Goal: Task Accomplishment & Management: Manage account settings

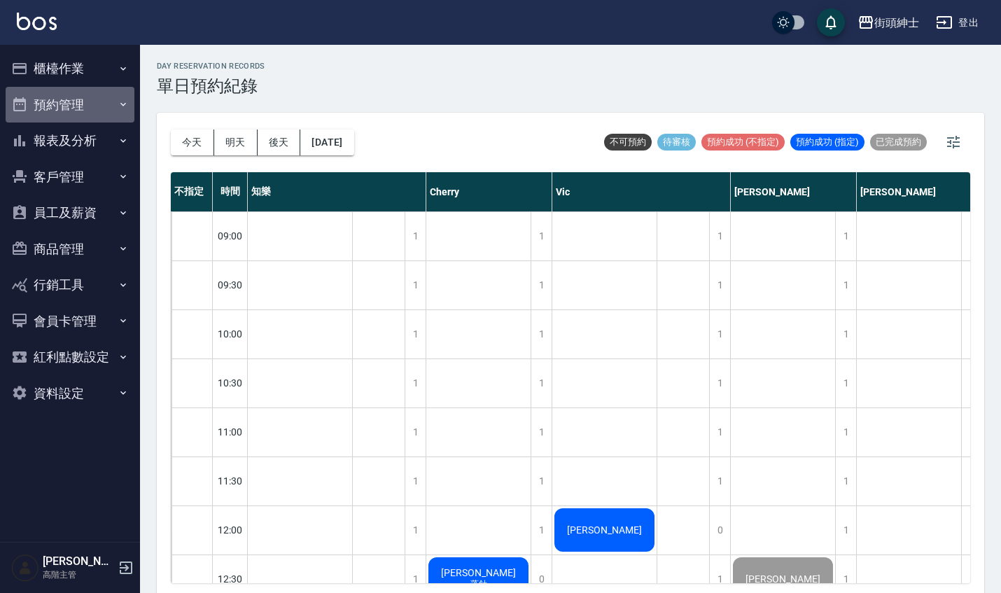
click at [118, 116] on button "預約管理" at bounding box center [70, 105] width 129 height 36
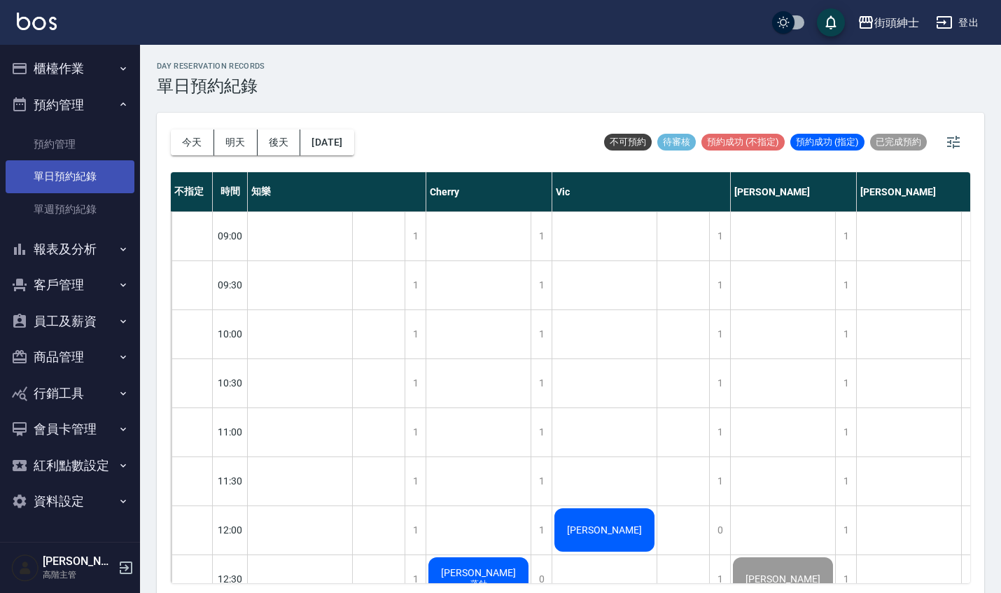
click at [106, 177] on link "單日預約紀錄" at bounding box center [70, 176] width 129 height 32
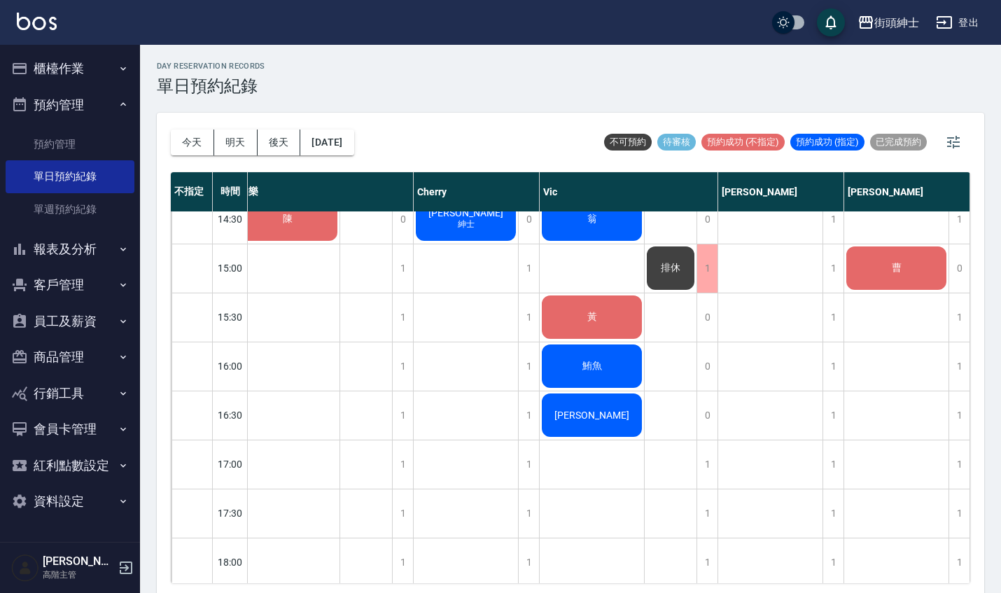
scroll to position [585, 19]
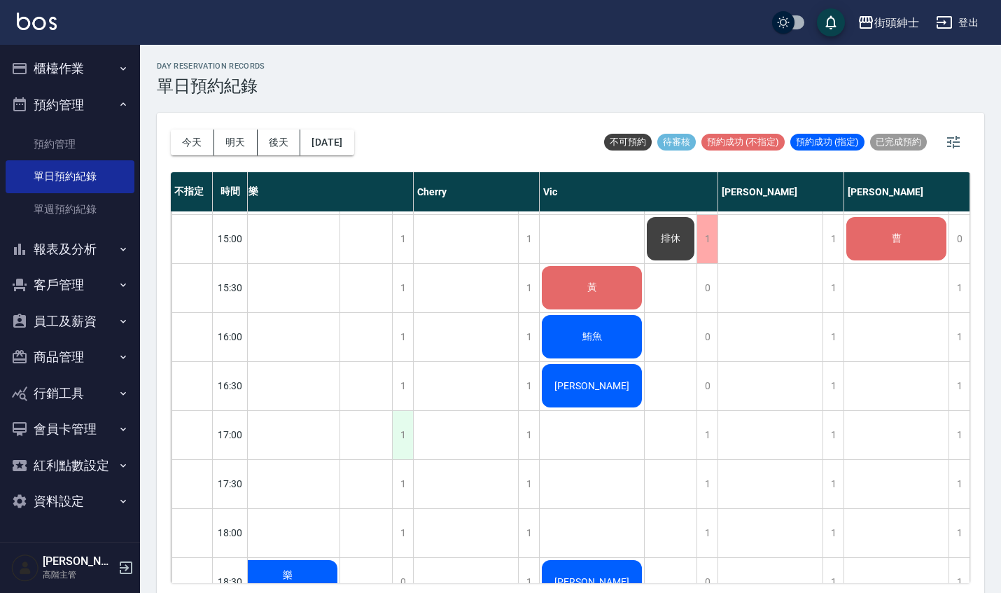
click at [403, 433] on div "1" at bounding box center [402, 435] width 21 height 48
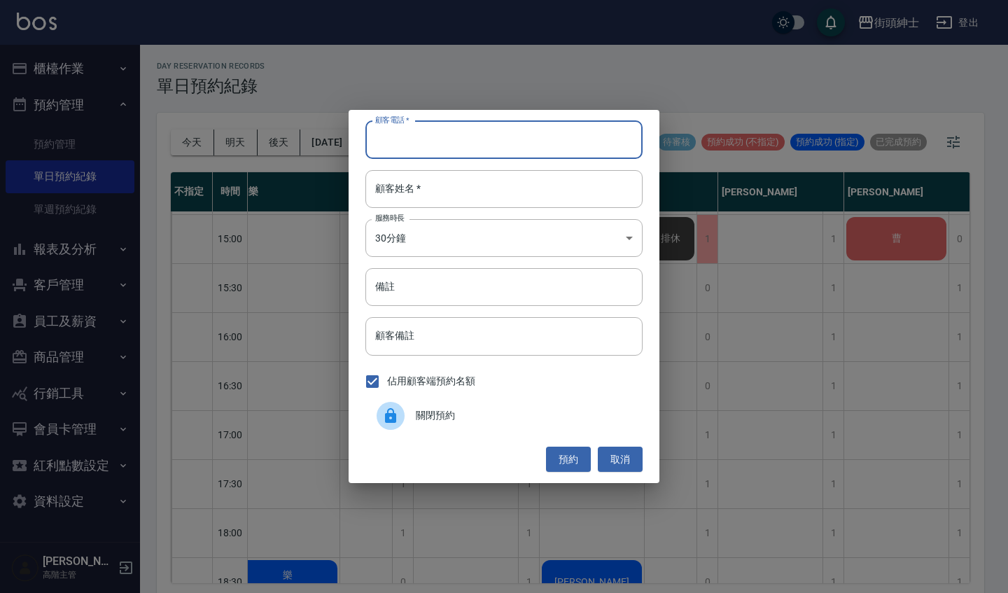
type input "-"
type input "0975817932"
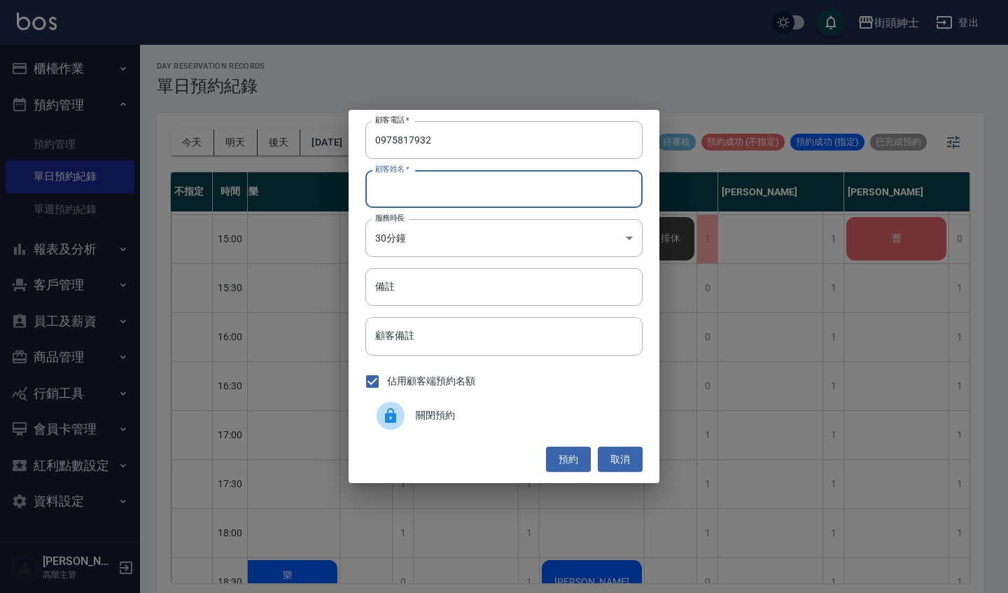
drag, startPoint x: 394, startPoint y: 179, endPoint x: 387, endPoint y: 178, distance: 7.1
type input "王"
click at [555, 460] on button "預約" at bounding box center [568, 460] width 45 height 26
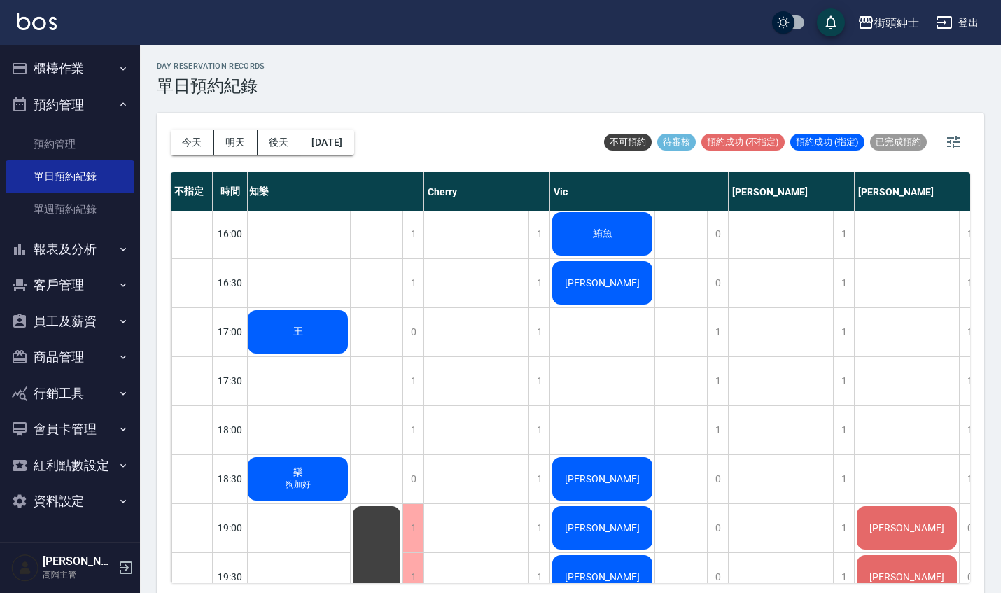
scroll to position [693, 2]
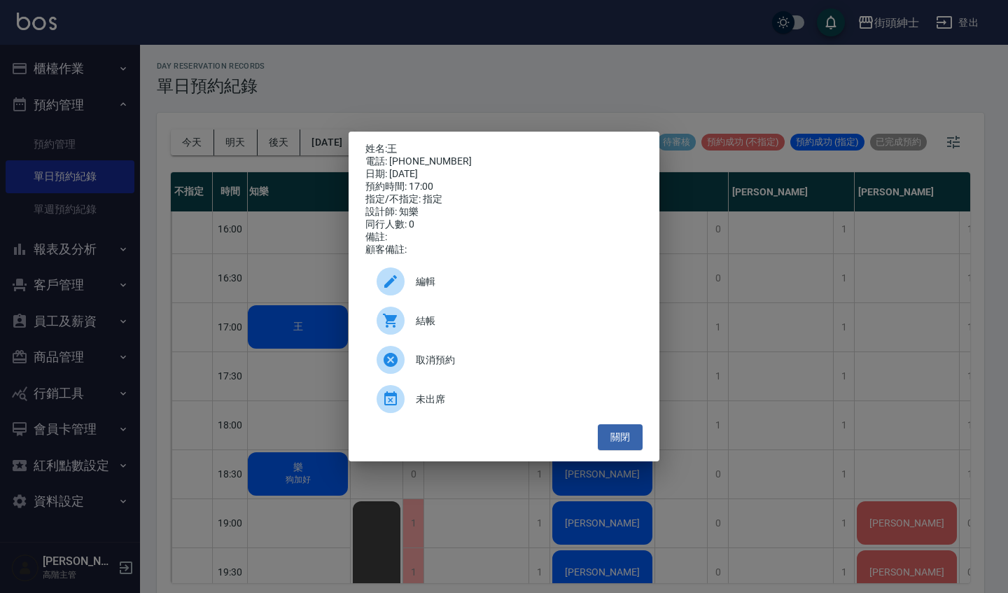
click at [482, 289] on span "編輯" at bounding box center [524, 282] width 216 height 15
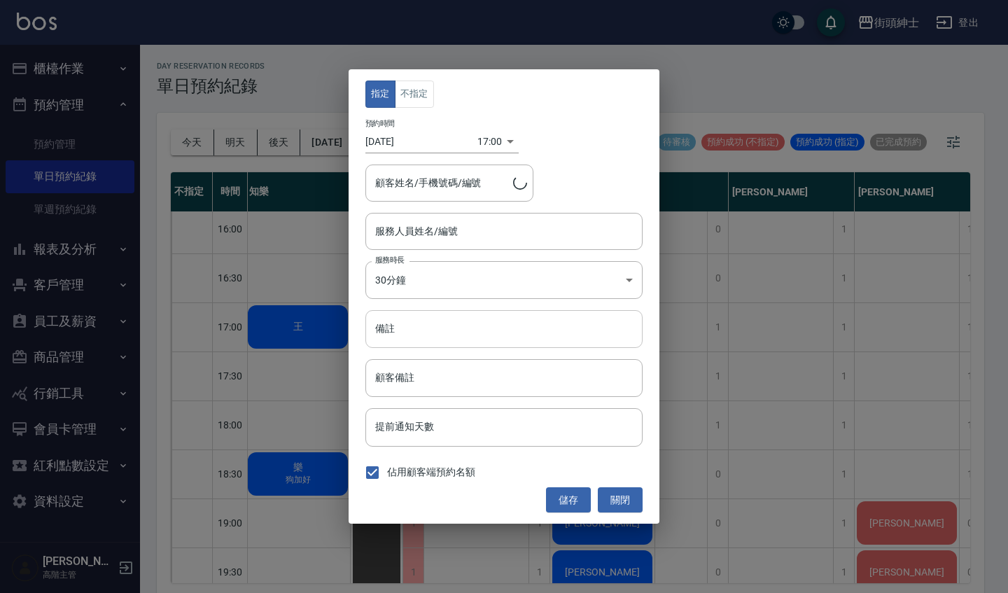
type input "王/0975817932"
type input "知樂(無代號)"
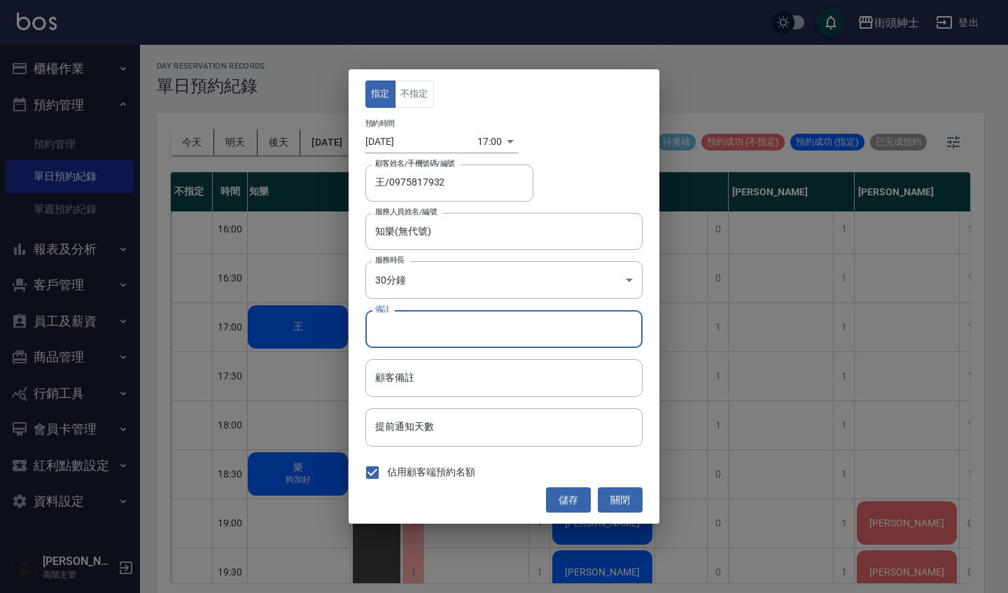
click at [443, 341] on input "備註" at bounding box center [504, 329] width 277 height 38
type input "加修容"
click at [558, 498] on button "儲存" at bounding box center [568, 500] width 45 height 26
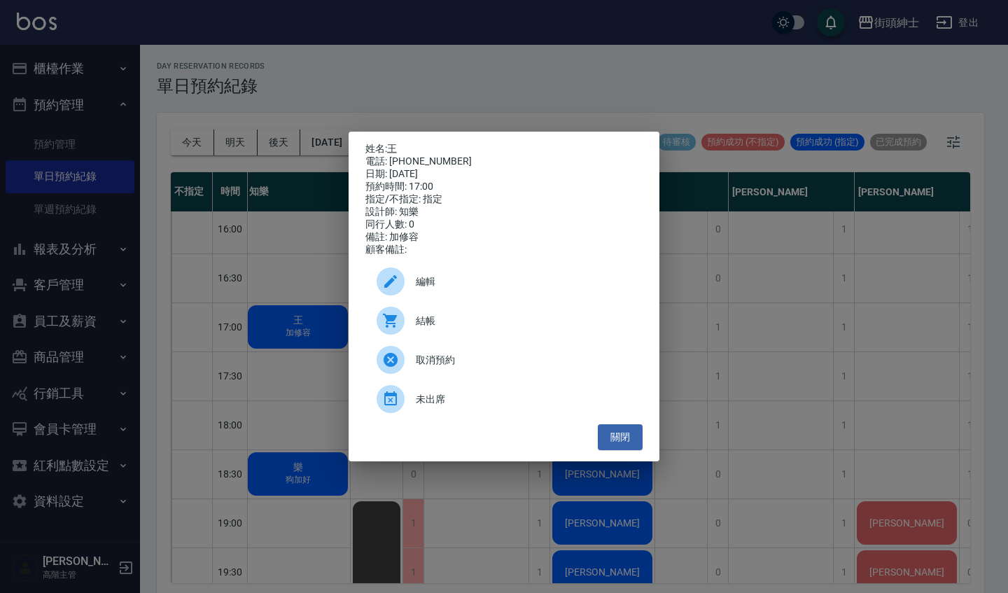
click at [419, 300] on div "編輯" at bounding box center [504, 281] width 277 height 39
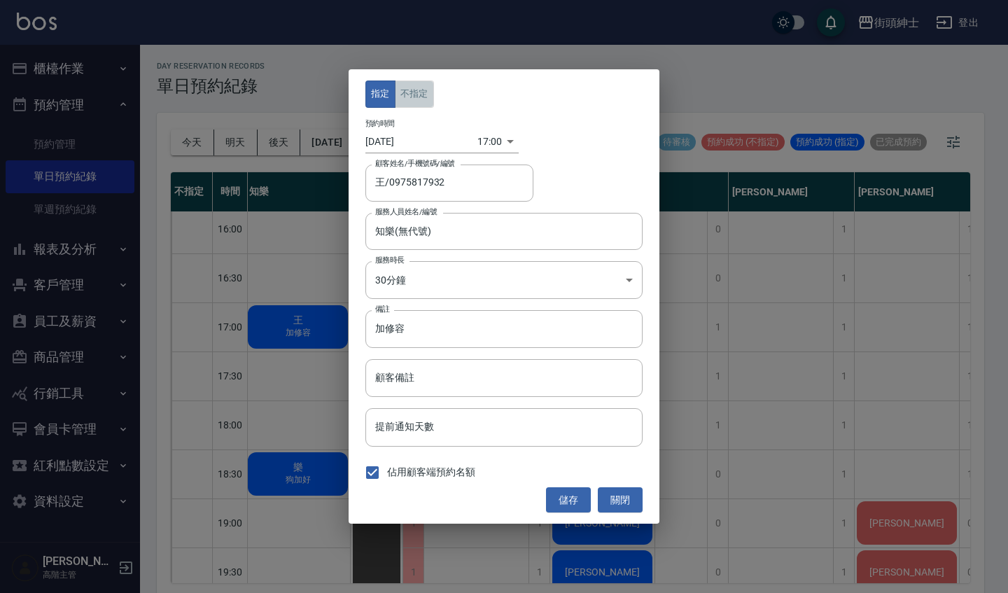
click at [415, 92] on button "不指定" at bounding box center [414, 94] width 39 height 27
click at [553, 499] on button "儲存" at bounding box center [568, 500] width 45 height 26
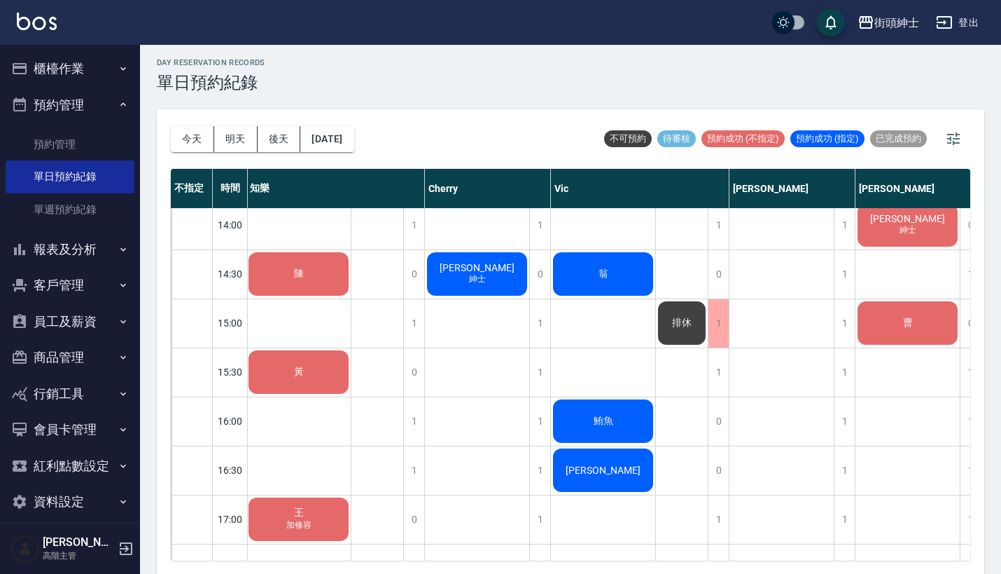
scroll to position [496, 1]
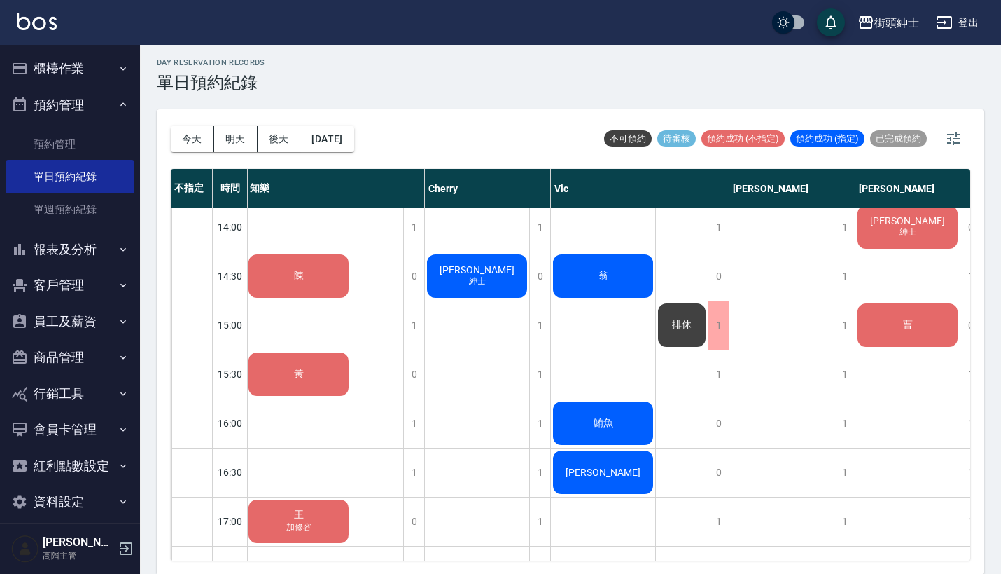
click at [351, 153] on div "排休" at bounding box center [299, 129] width 104 height 48
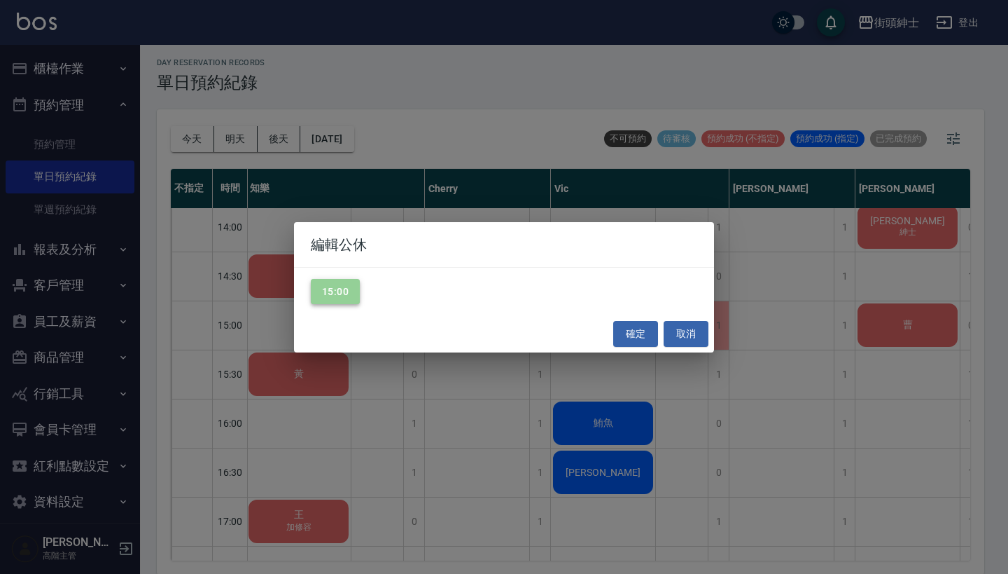
click at [336, 299] on button "15:00" at bounding box center [335, 292] width 49 height 26
click at [634, 326] on button "確定" at bounding box center [635, 334] width 45 height 26
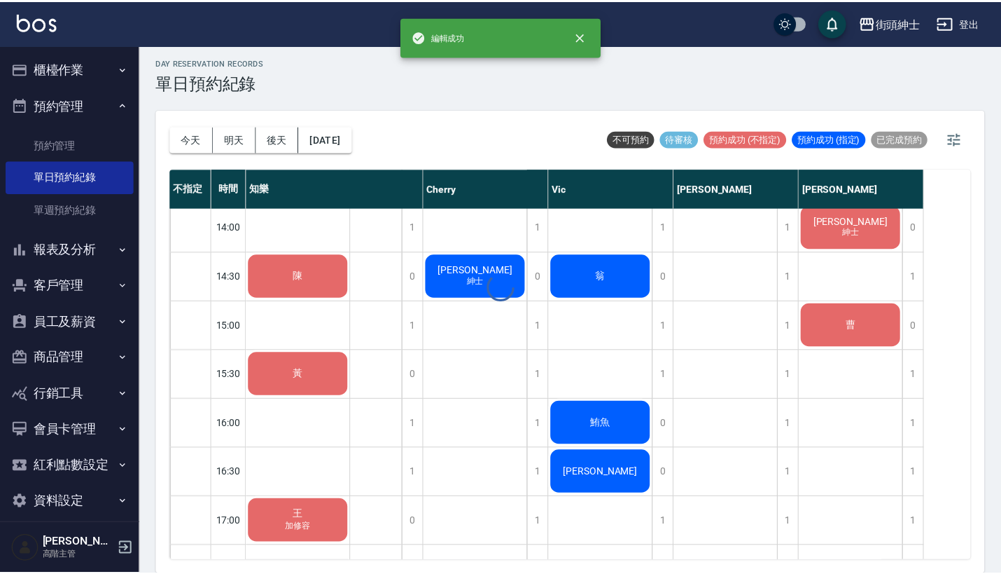
scroll to position [496, 0]
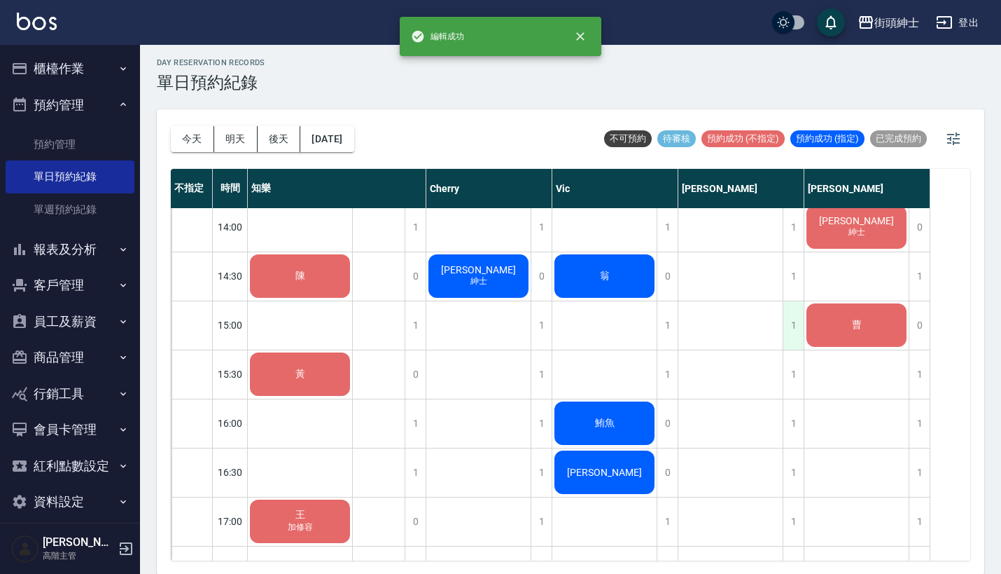
click at [795, 331] on div "1" at bounding box center [793, 325] width 21 height 48
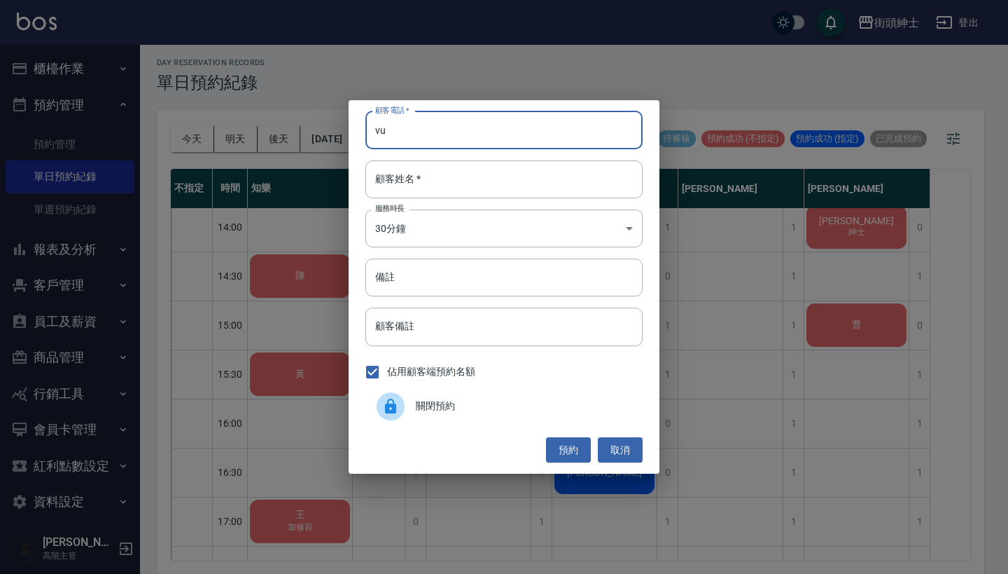
type input "v"
drag, startPoint x: 403, startPoint y: 132, endPoint x: 350, endPoint y: 132, distance: 53.2
click at [350, 132] on div "顧客電話   * 小蘇 顧客電話   * 顧客姓名   * 顧客姓名   * 服務時長 30分鐘 1 服務時長 備註 備註 顧客備註 顧客備註 佔用顧客端預約…" at bounding box center [504, 286] width 311 height 373
type input "[PERSON_NAME]"
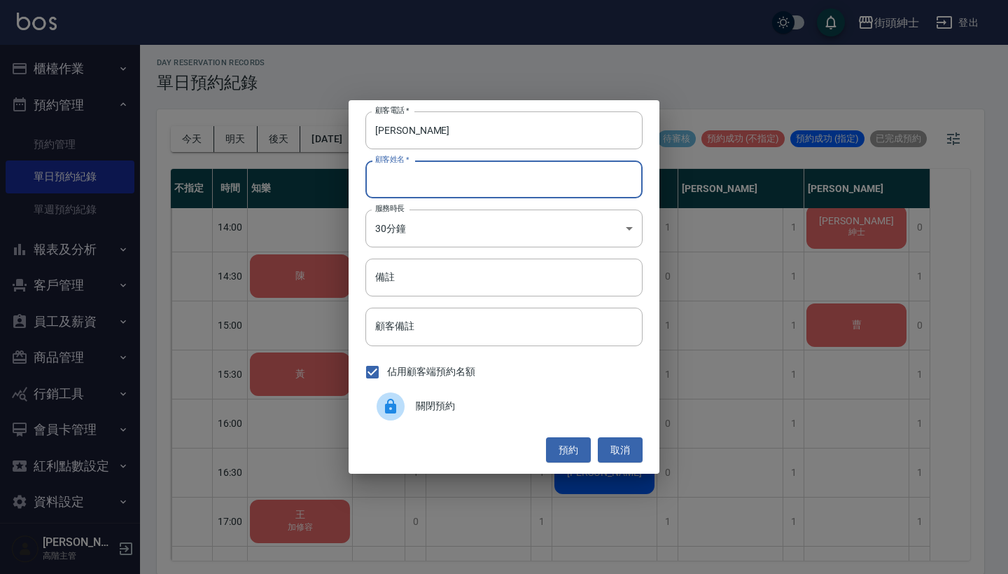
paste input "[PERSON_NAME]"
type input "[PERSON_NAME]"
click at [583, 443] on button "預約" at bounding box center [568, 450] width 45 height 26
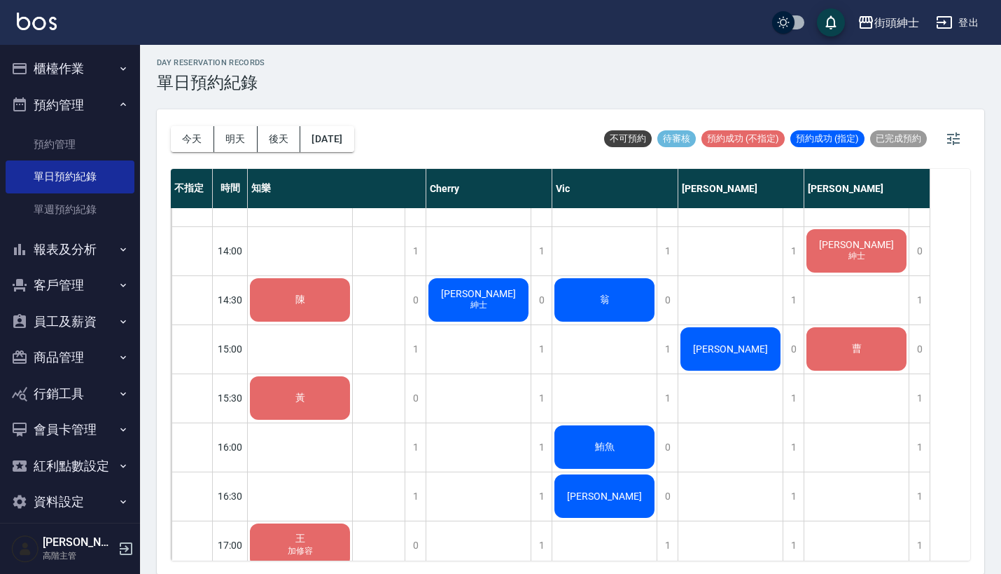
scroll to position [462, 0]
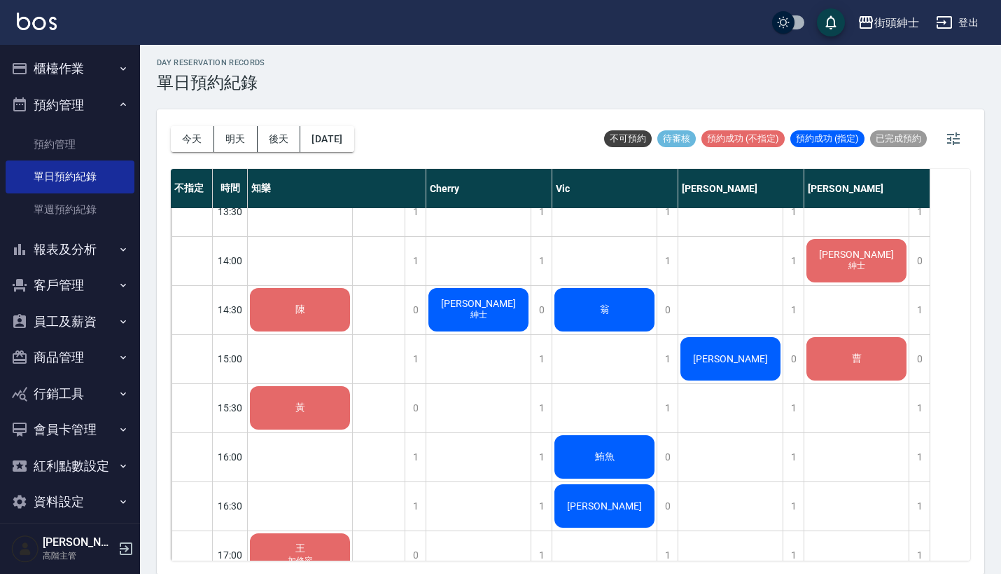
click at [352, 186] on div "[PERSON_NAME]" at bounding box center [300, 163] width 104 height 48
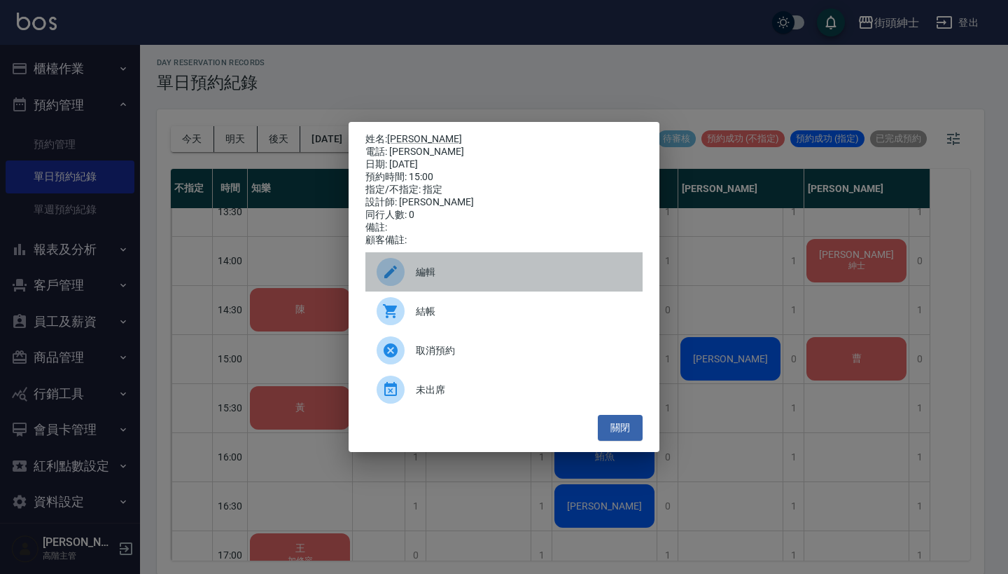
click at [504, 263] on div "編輯" at bounding box center [504, 271] width 277 height 39
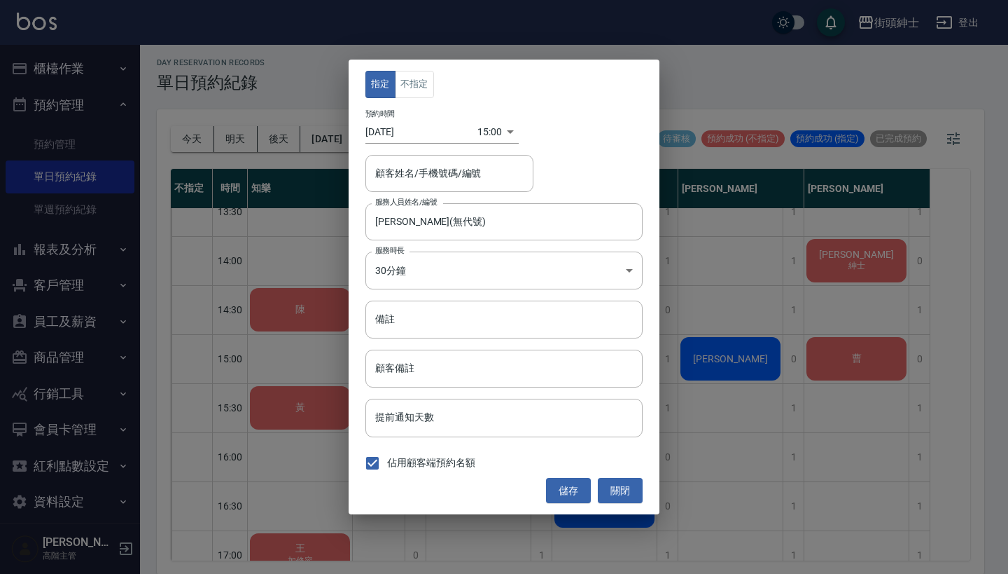
type input "小蘇/小蘇"
click at [452, 230] on input "戴比(無代號)" at bounding box center [494, 221] width 244 height 25
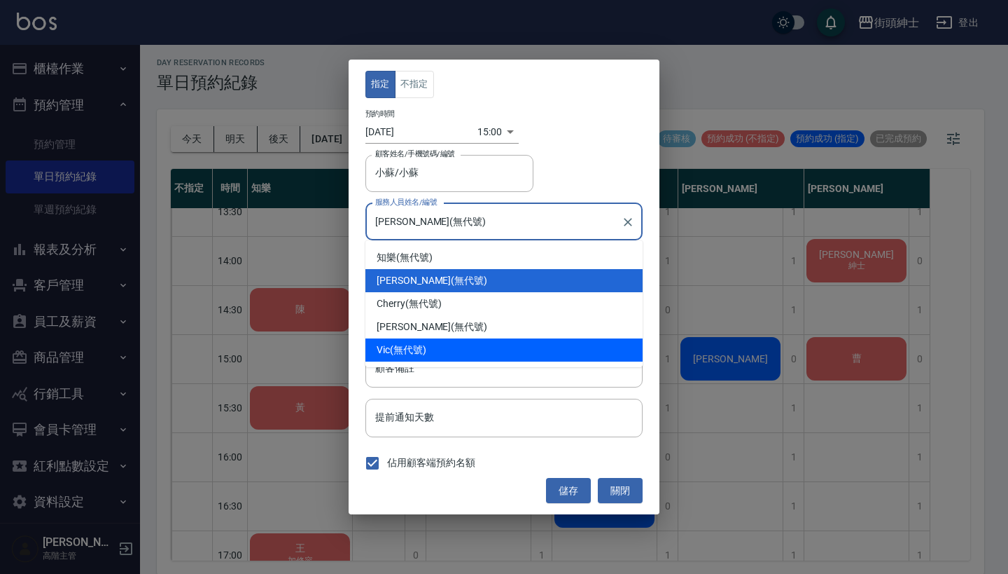
click at [475, 347] on div "Vic (無代號)" at bounding box center [504, 349] width 277 height 23
type input "Vic(無代號)"
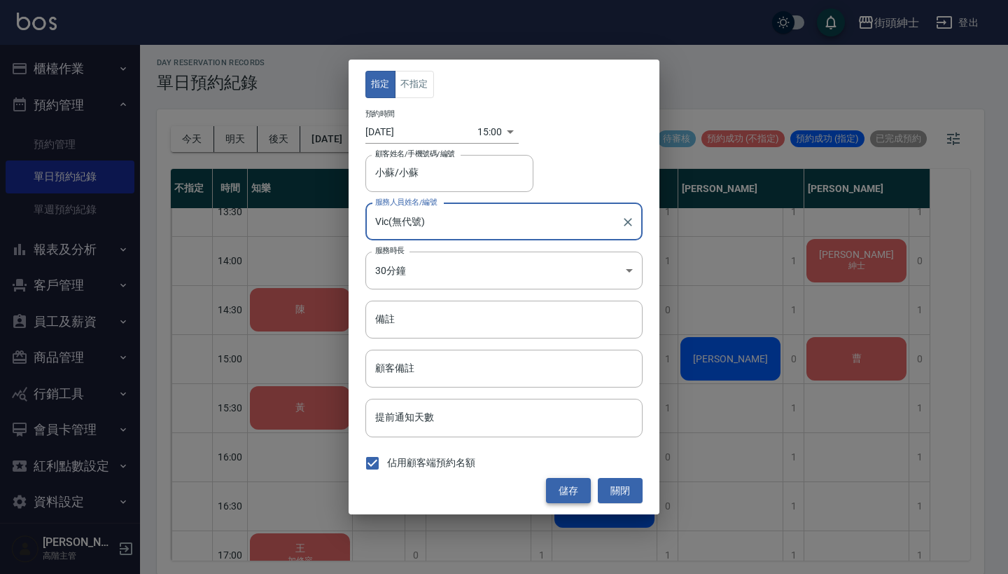
click at [560, 484] on button "儲存" at bounding box center [568, 491] width 45 height 26
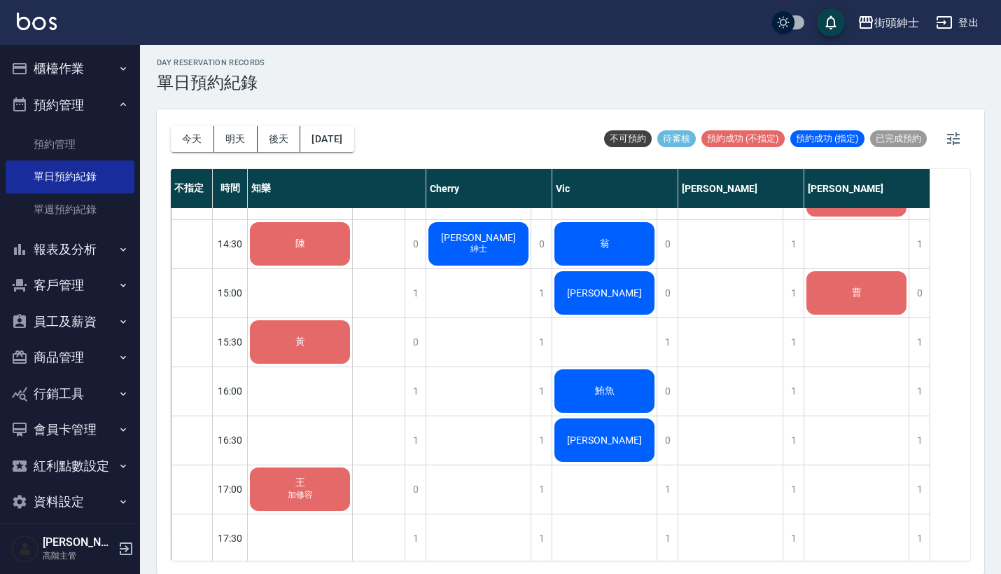
scroll to position [577, 0]
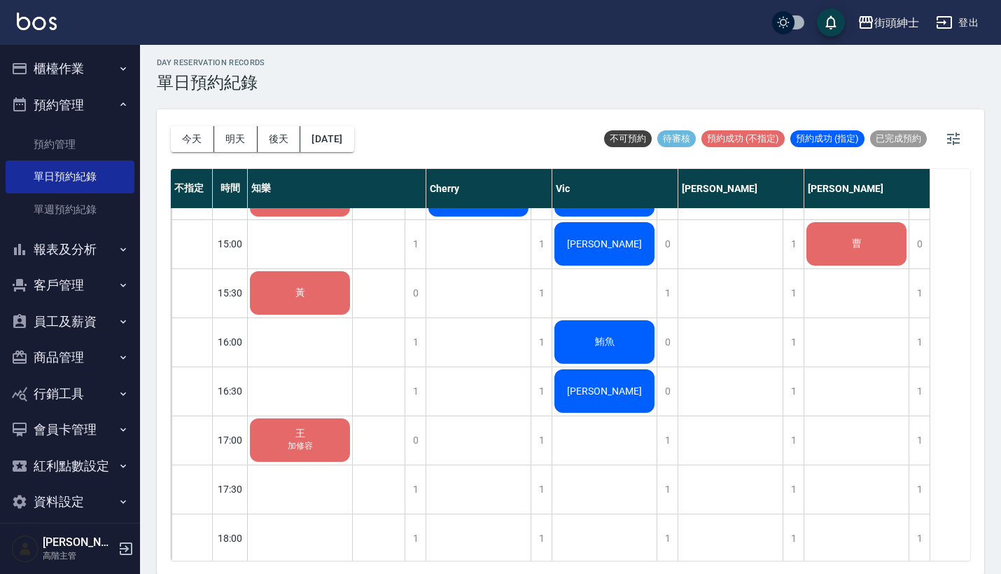
click at [314, 53] on span "[PERSON_NAME]" at bounding box center [300, 47] width 27 height 11
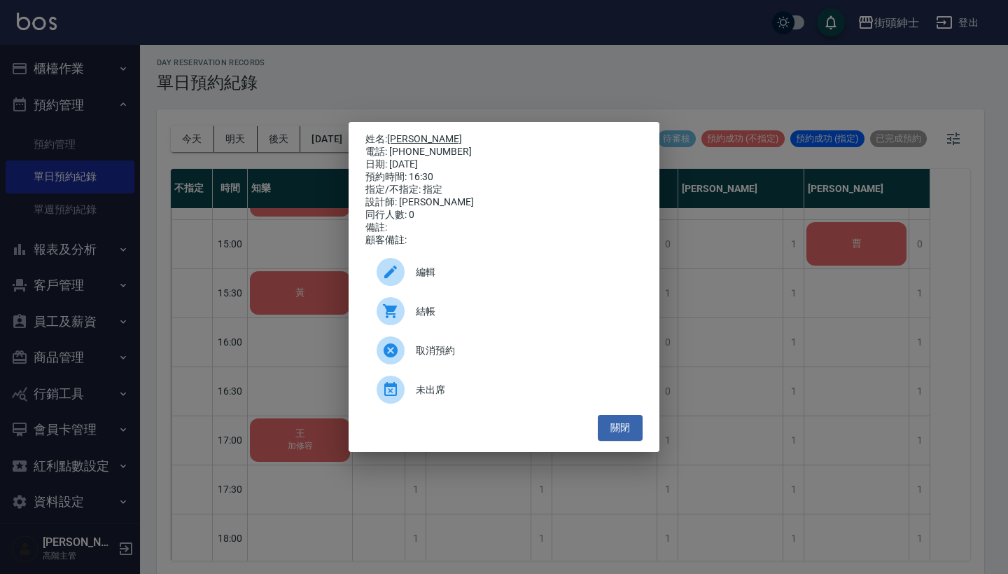
click at [401, 134] on link "[PERSON_NAME]" at bounding box center [424, 138] width 75 height 11
click at [779, 328] on div "姓名: 江璇 電話: 09-8858-4295 日期: 2025/08/19 預約時間: 16:30 指定/不指定: 指定 設計師: Vic 同行人數: 0 …" at bounding box center [504, 287] width 1008 height 574
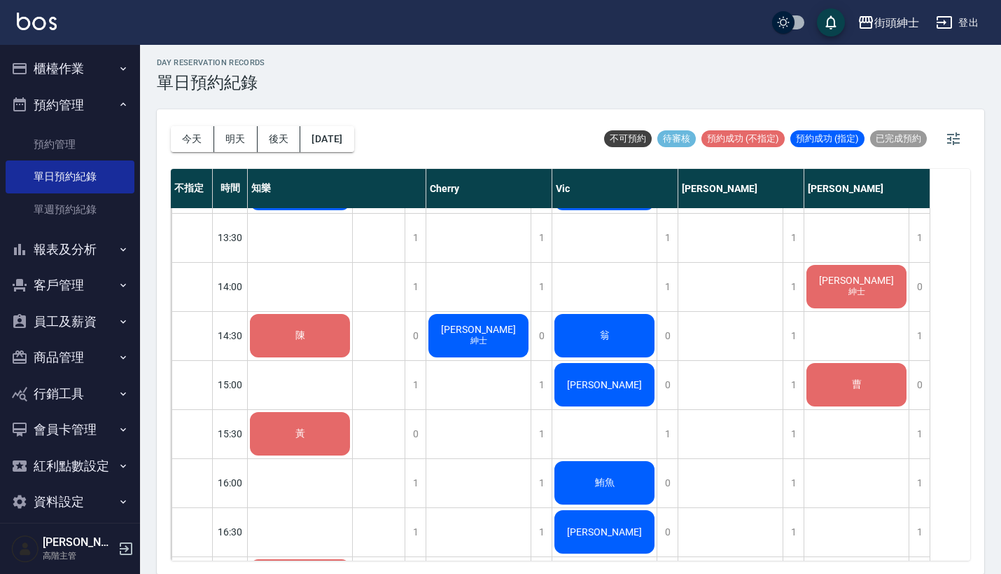
scroll to position [458, 0]
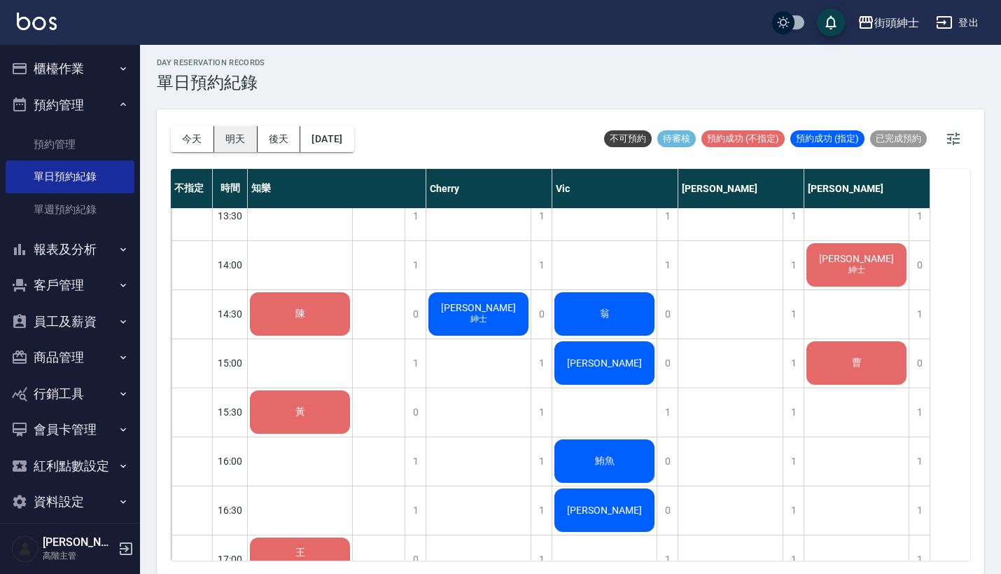
click at [231, 136] on button "明天" at bounding box center [235, 139] width 43 height 26
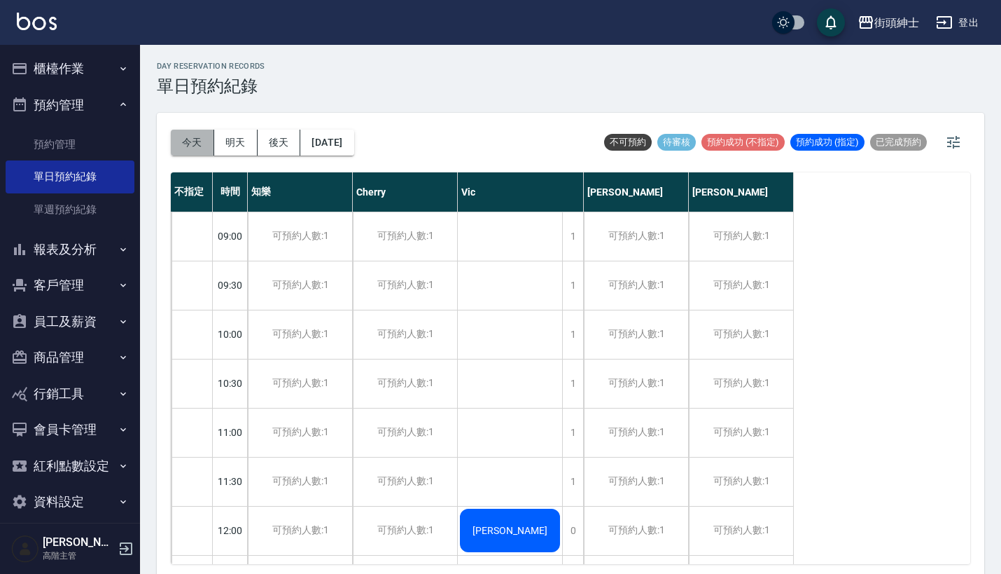
click at [200, 136] on button "今天" at bounding box center [192, 143] width 43 height 26
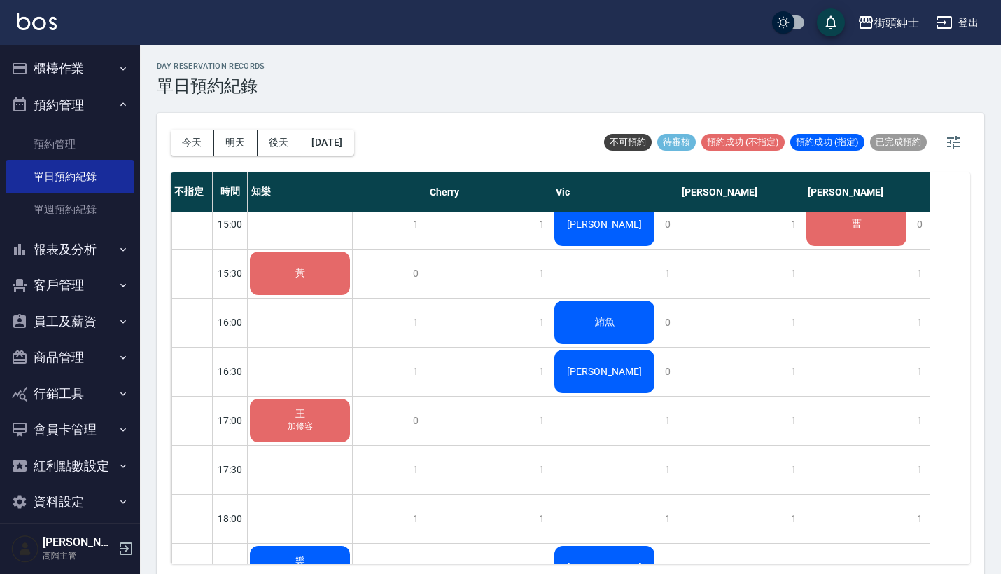
scroll to position [595, 0]
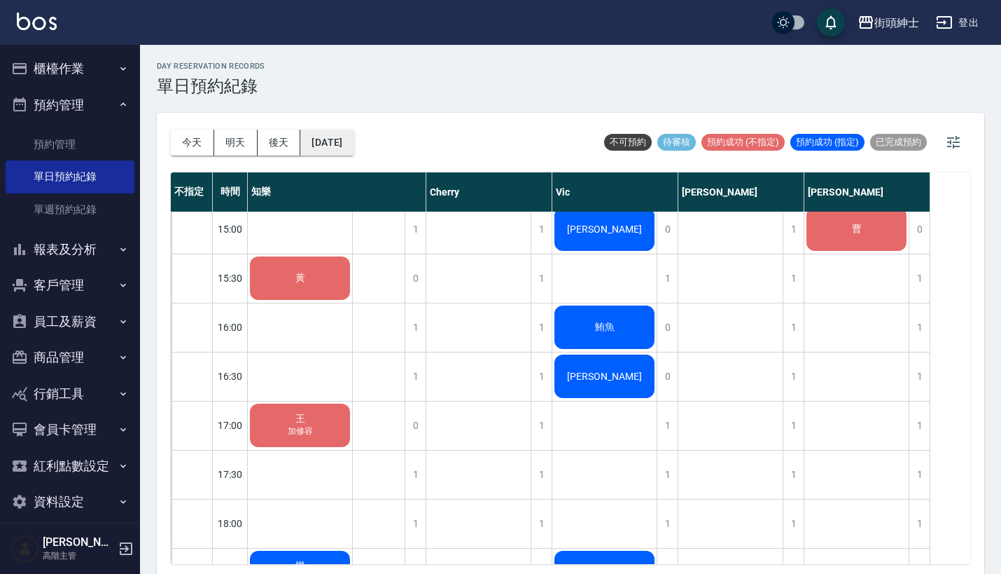
click at [337, 137] on button "[DATE]" at bounding box center [326, 143] width 53 height 26
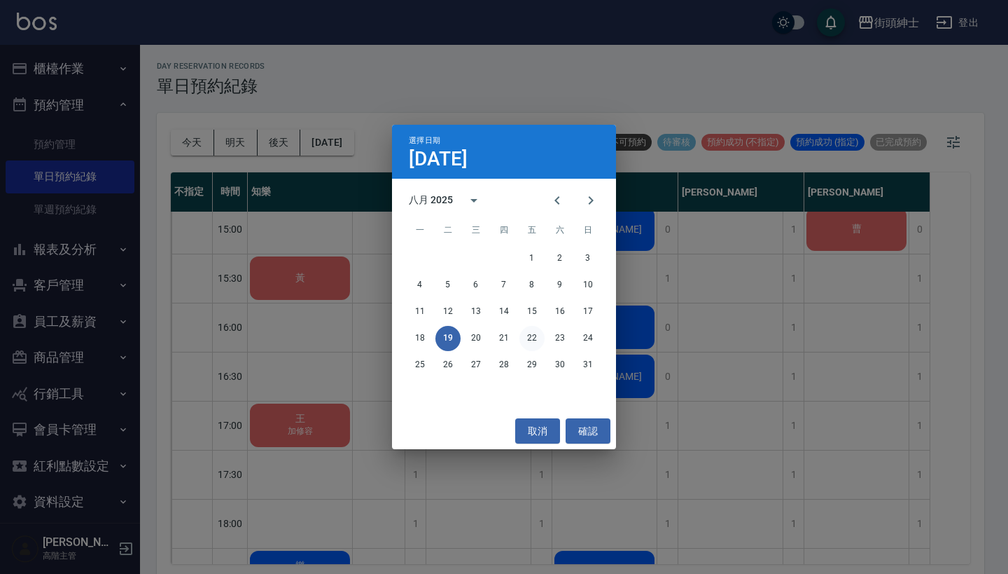
click at [541, 333] on button "22" at bounding box center [532, 338] width 25 height 25
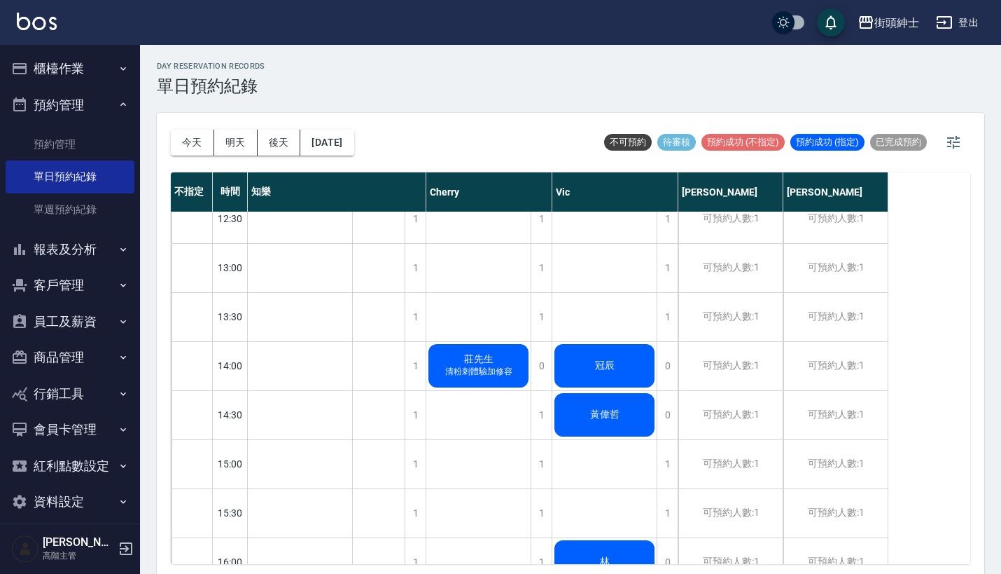
scroll to position [363, 0]
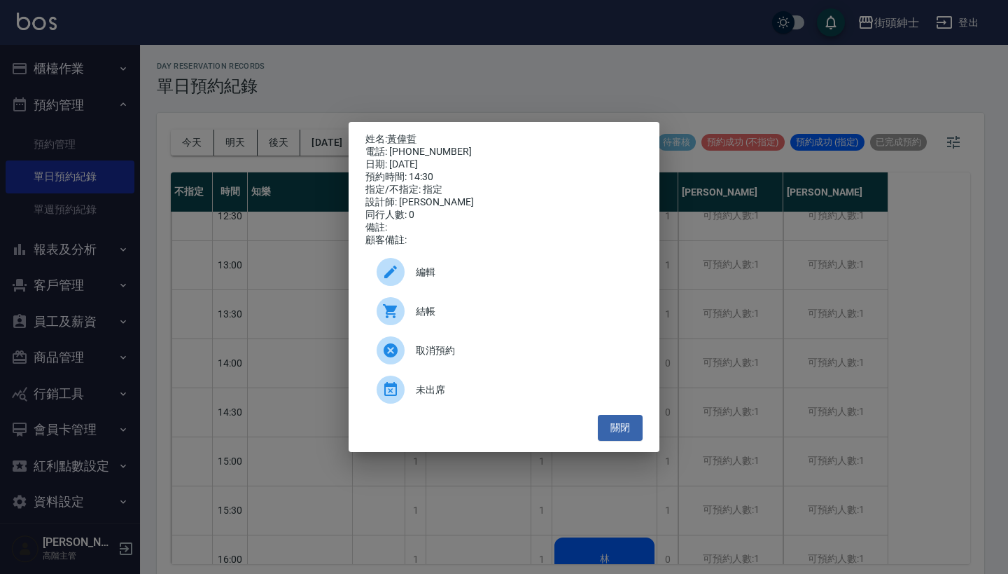
click at [724, 403] on div "姓名: 黃偉哲 電話: 0908201631 日期: 2025/08/22 預約時間: 14:30 指定/不指定: 指定 設計師: Vic 同行人數: 0 備…" at bounding box center [504, 287] width 1008 height 574
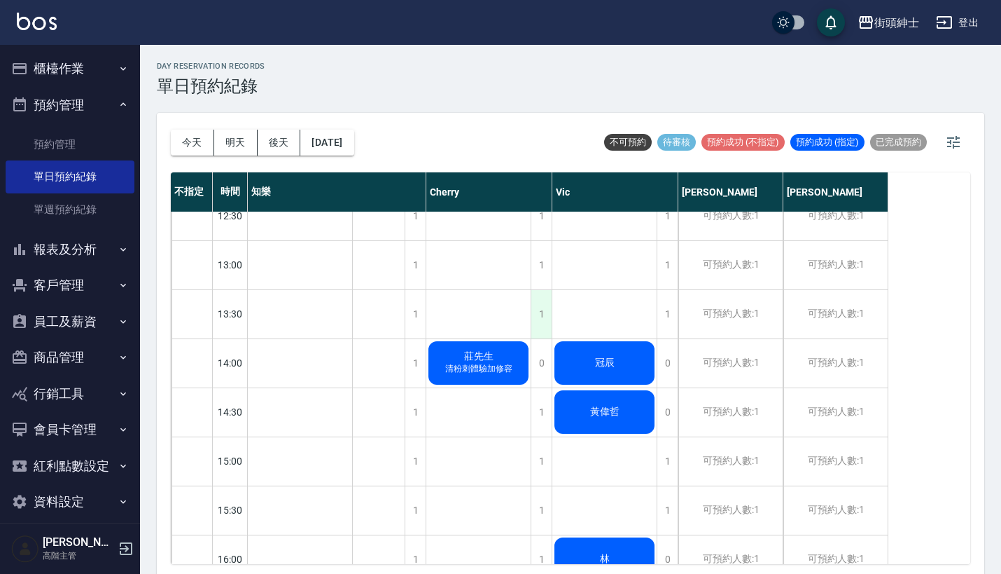
scroll to position [408, 0]
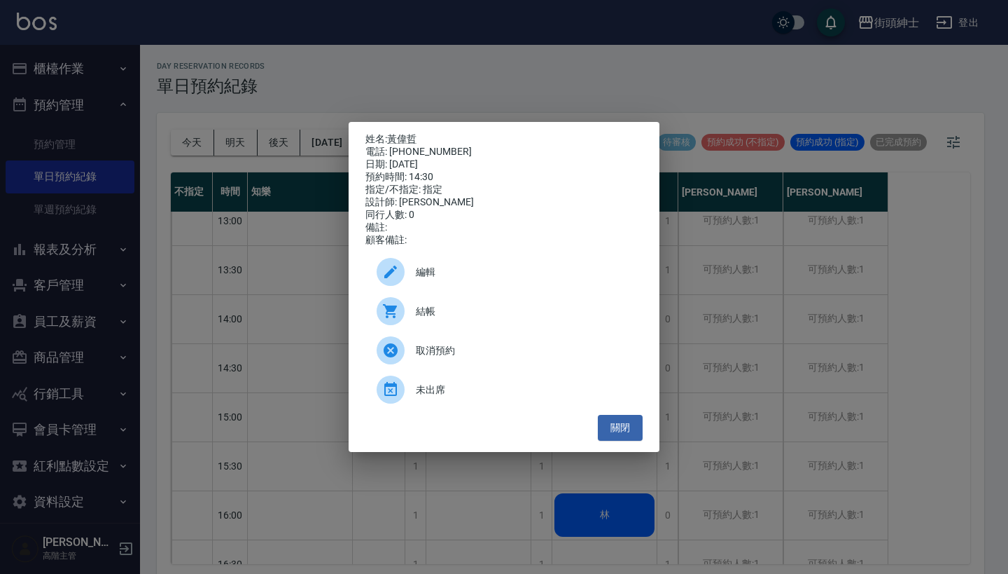
click at [652, 98] on div "姓名: 黃偉哲 電話: 0908201631 日期: 2025/08/22 預約時間: 14:30 指定/不指定: 指定 設計師: Vic 同行人數: 0 備…" at bounding box center [504, 287] width 1008 height 574
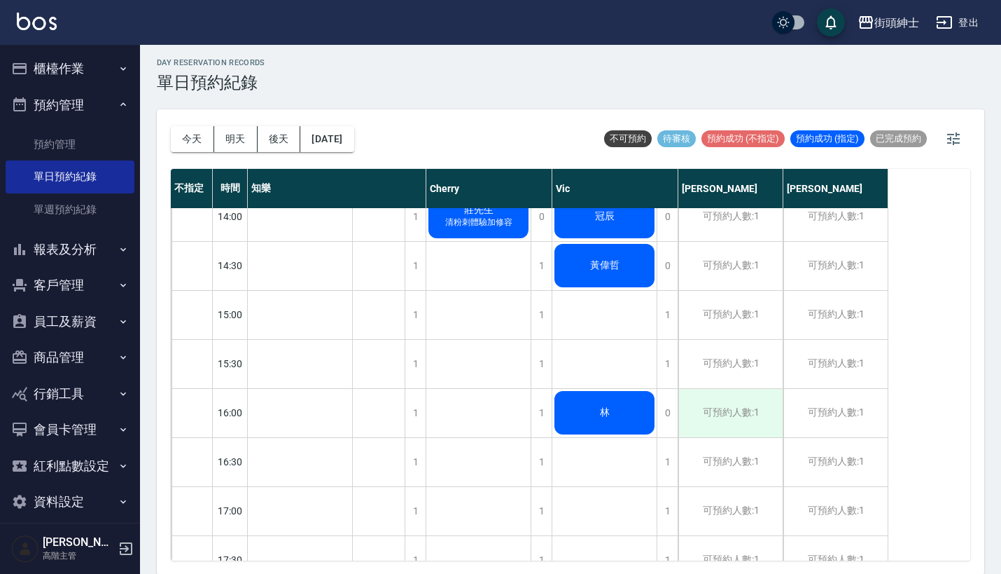
scroll to position [456, 0]
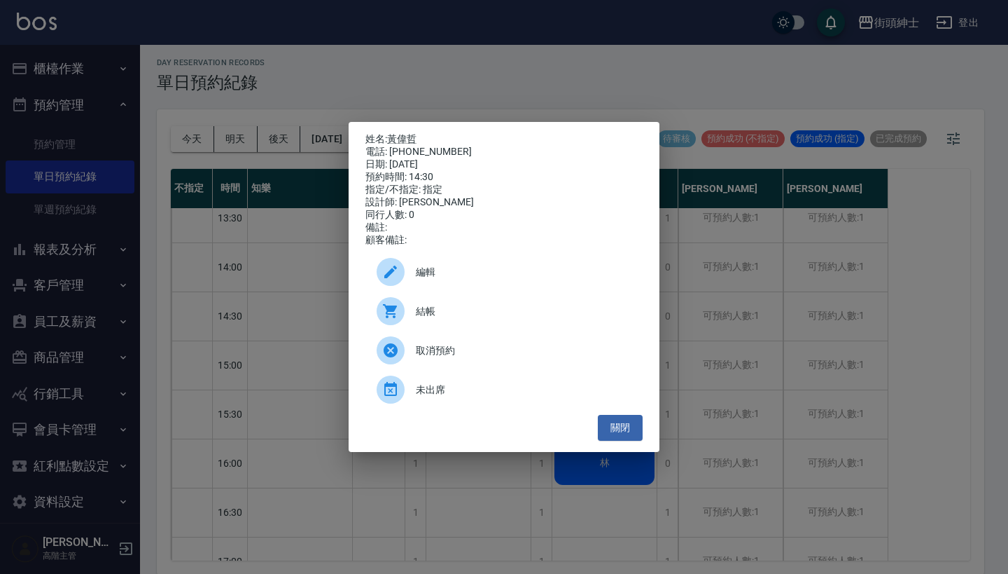
click at [698, 298] on div "姓名: 黃偉哲 電話: 0908201631 日期: 2025/08/22 預約時間: 14:30 指定/不指定: 指定 設計師: Vic 同行人數: 0 備…" at bounding box center [504, 287] width 1008 height 574
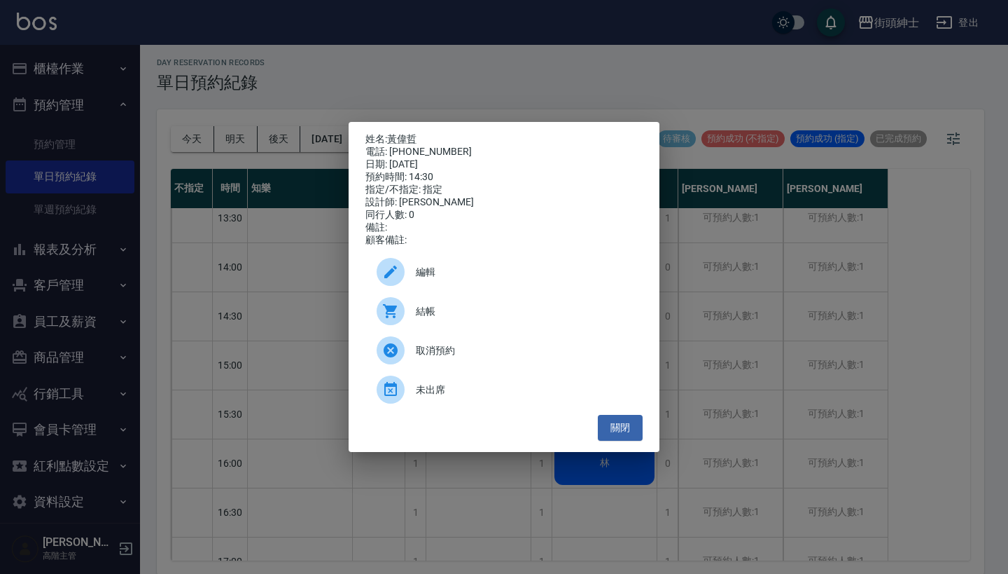
click at [702, 332] on div "姓名: 黃偉哲 電話: 0908201631 日期: 2025/08/22 預約時間: 14:30 指定/不指定: 指定 設計師: Vic 同行人數: 0 備…" at bounding box center [504, 287] width 1008 height 574
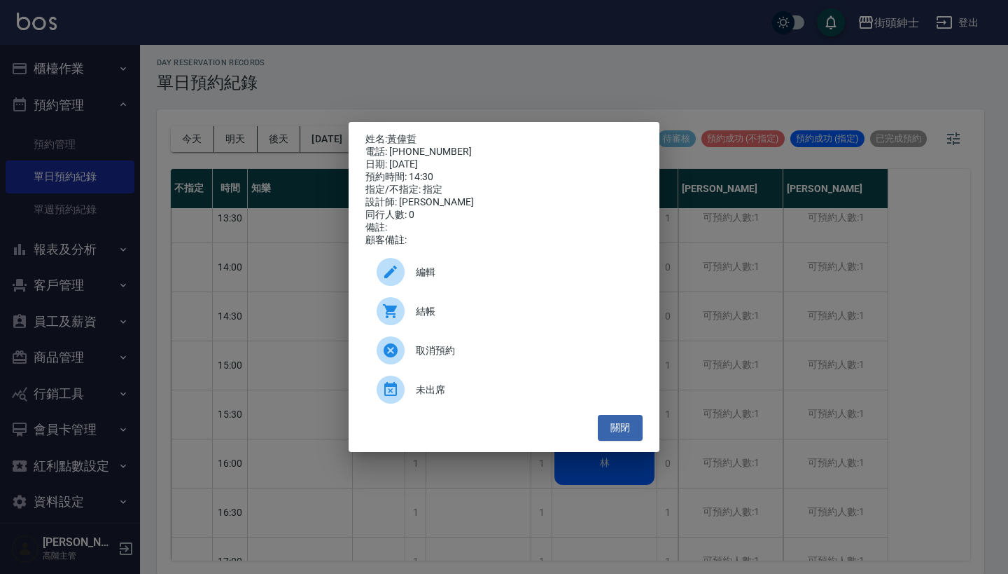
click at [545, 104] on div "姓名: 黃偉哲 電話: 0908201631 日期: 2025/08/22 預約時間: 14:30 指定/不指定: 指定 設計師: Vic 同行人數: 0 備…" at bounding box center [504, 287] width 1008 height 574
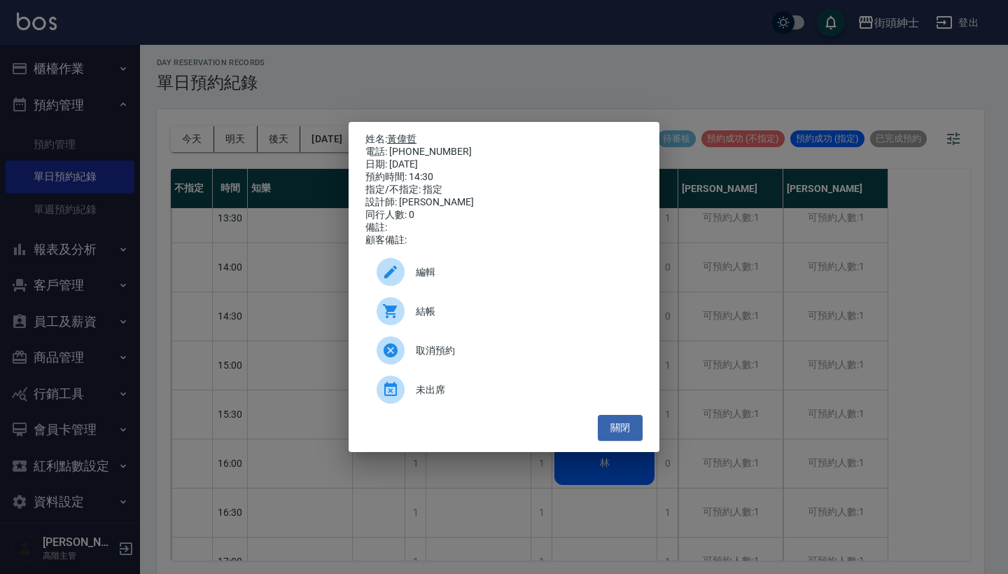
click at [403, 137] on link "黃偉哲" at bounding box center [401, 138] width 29 height 11
click at [831, 257] on div "姓名: 黃偉哲 電話: 0908201631 日期: 2025/08/22 預約時間: 14:30 指定/不指定: 指定 設計師: Vic 同行人數: 0 備…" at bounding box center [504, 287] width 1008 height 574
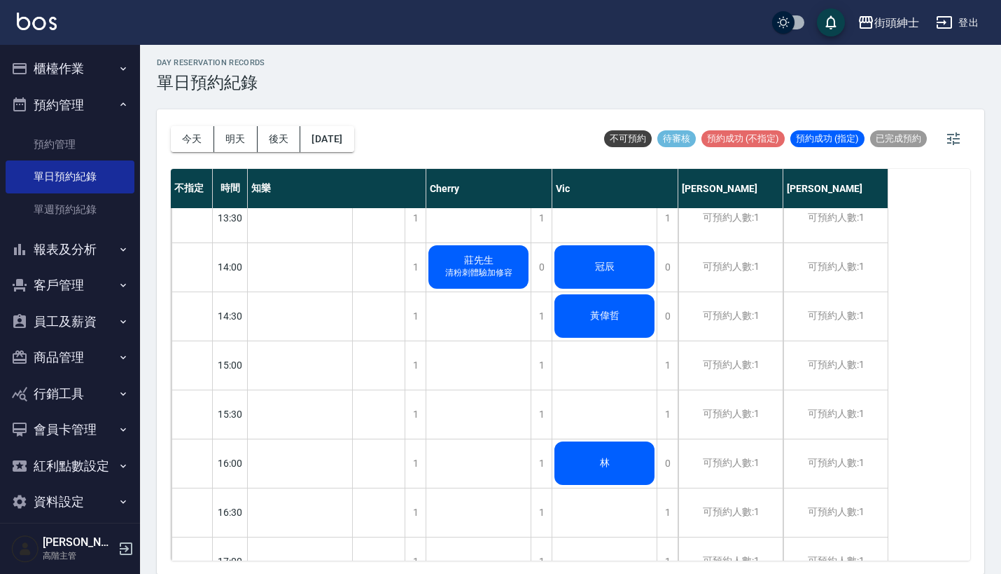
scroll to position [463, 0]
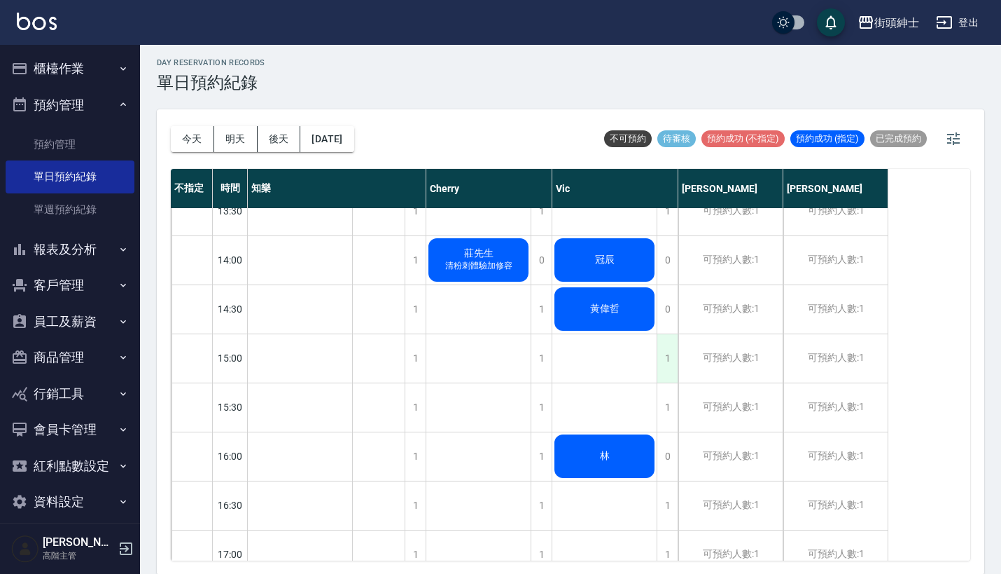
click at [661, 353] on div "1" at bounding box center [667, 358] width 21 height 48
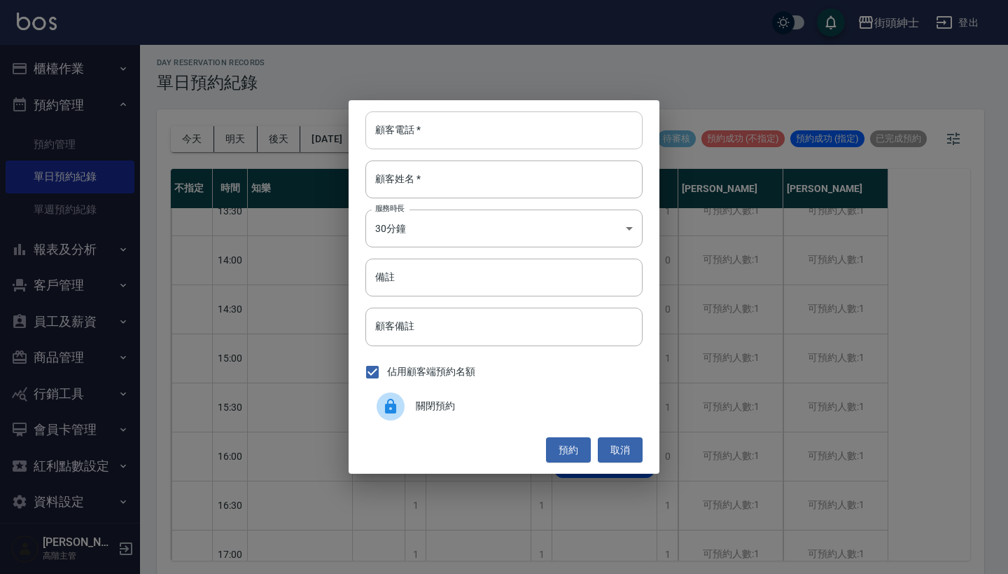
paste input "小孟 電話：0900629315"
type input "小孟 電話：0900629315"
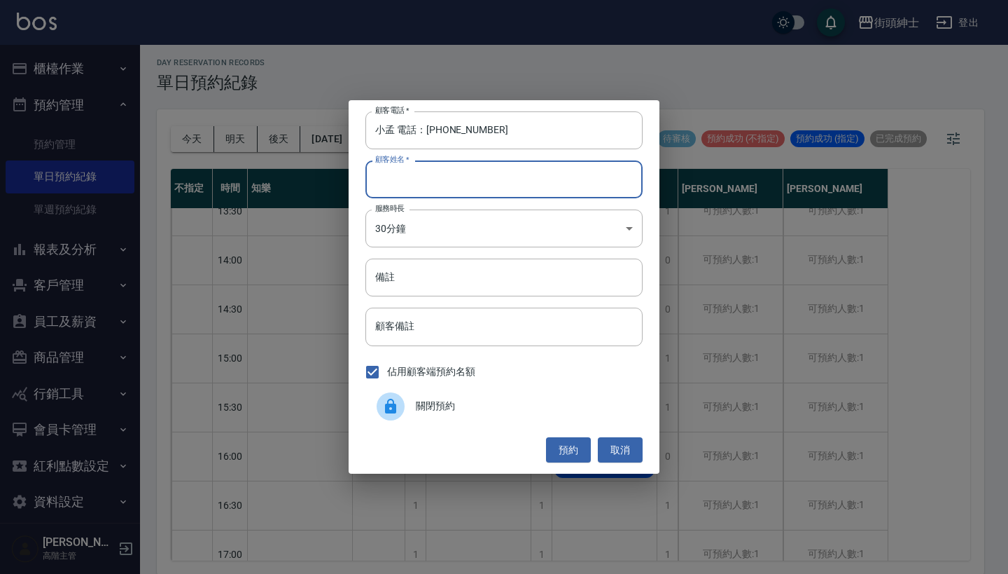
paste input "小孟 電話：0900629315"
type input "小孟 電話：0900629315"
drag, startPoint x: 426, startPoint y: 129, endPoint x: 331, endPoint y: 129, distance: 94.5
click at [334, 129] on div "顧客電話   * 小孟 電話：0900629315 顧客電話   * 顧客姓名   * 小孟 電話：0900629315 顧客姓名   * 服務時長 30分鐘…" at bounding box center [504, 287] width 1008 height 574
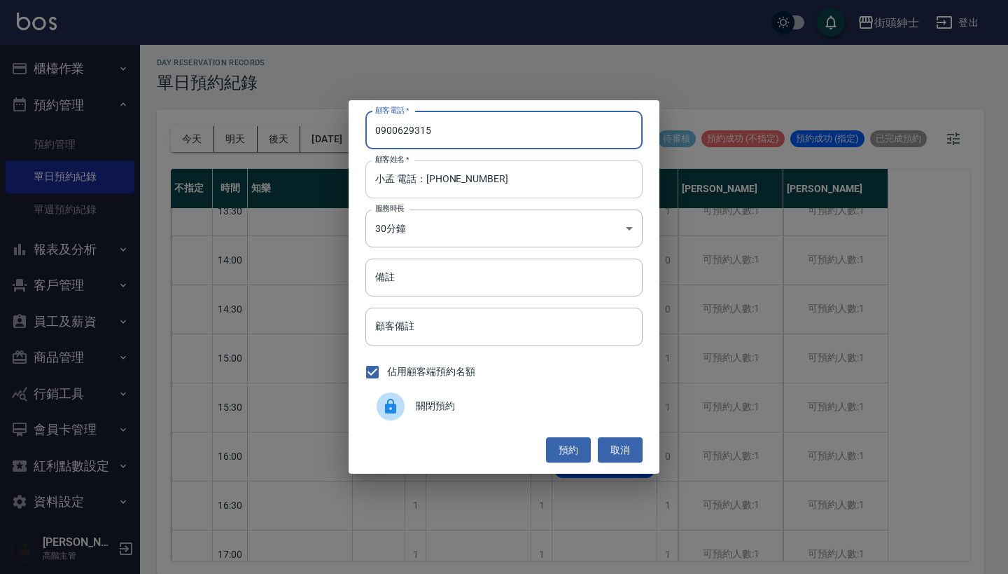
type input "0900629315"
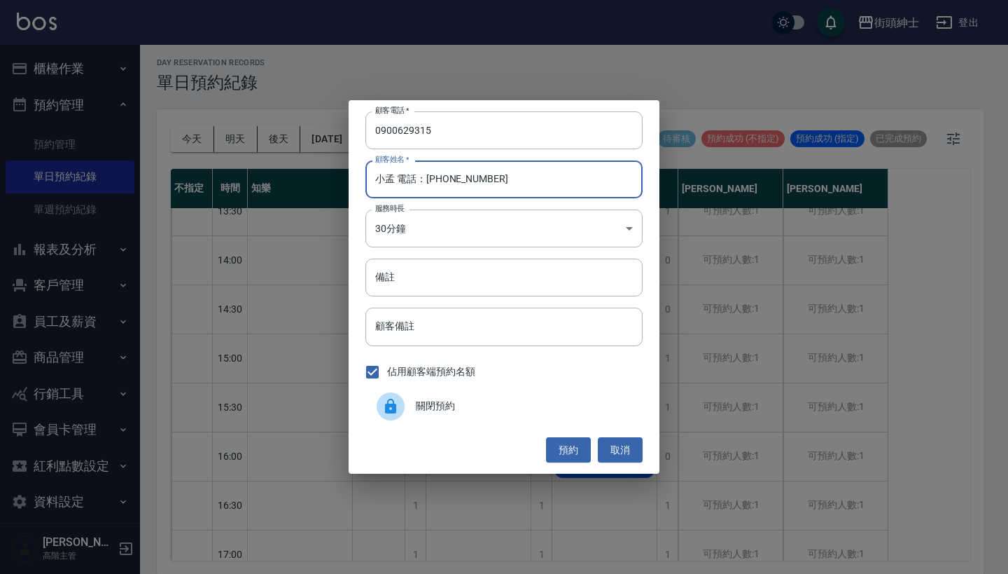
drag, startPoint x: 510, startPoint y: 186, endPoint x: 394, endPoint y: 181, distance: 116.4
click at [394, 181] on input "小孟 電話：0900629315" at bounding box center [504, 179] width 277 height 38
type input "小孟"
click at [569, 446] on button "預約" at bounding box center [568, 450] width 45 height 26
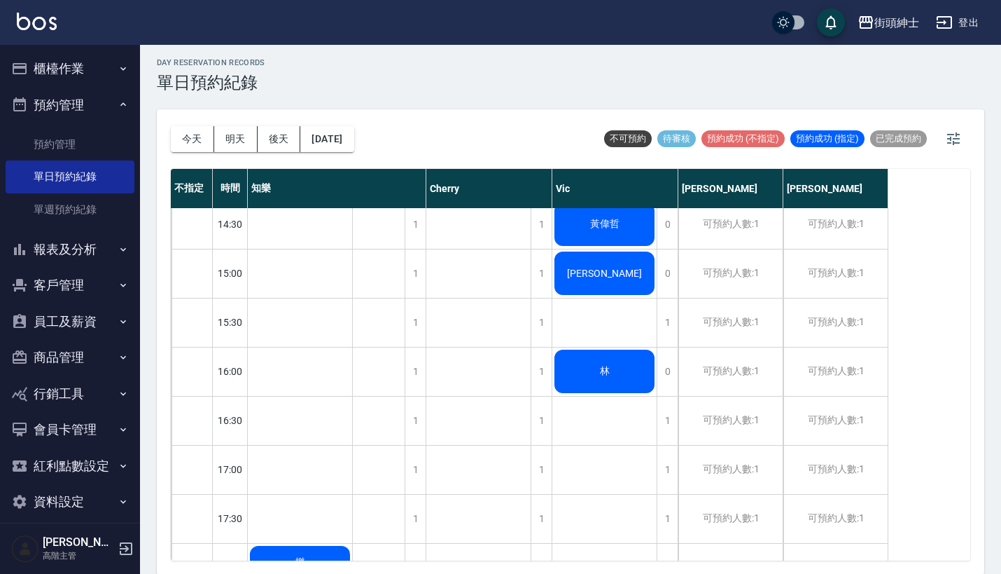
scroll to position [548, 0]
click at [354, 147] on button "2025/08/22" at bounding box center [326, 139] width 53 height 26
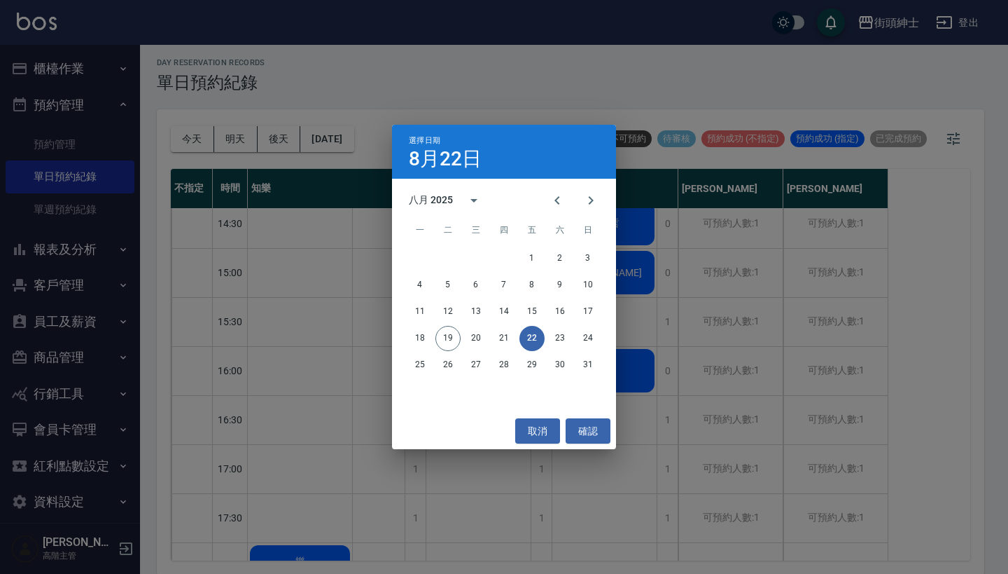
click at [419, 90] on div "選擇日期 8月22日 八月 2025 一 二 三 四 五 六 日 1 2 3 4 5 6 7 8 9 10 11 12 13 14 15 16 17 18 1…" at bounding box center [504, 287] width 1008 height 574
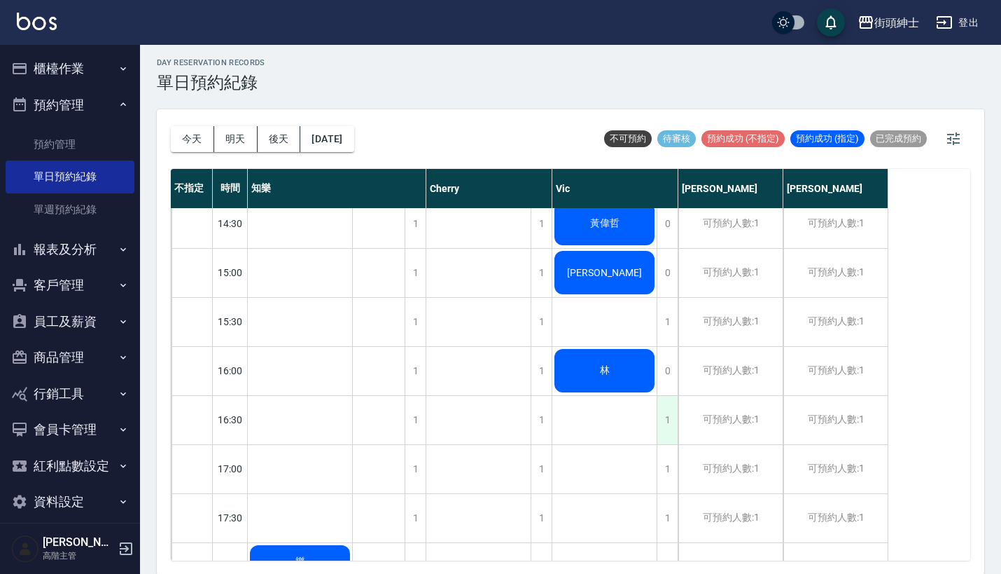
click at [660, 412] on div "1" at bounding box center [667, 420] width 21 height 48
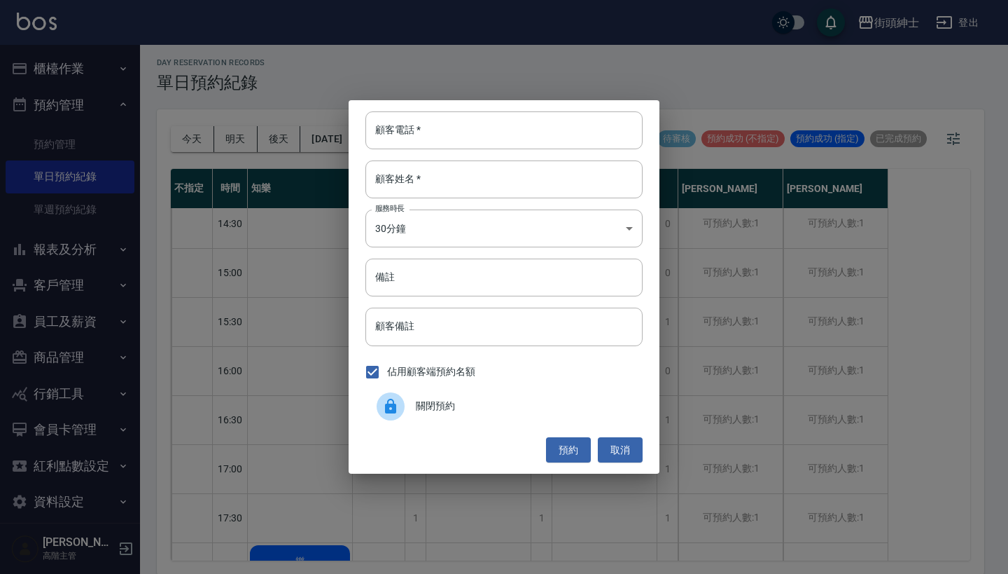
click at [462, 102] on div "顧客電話   * 顧客電話   * 顧客姓名   * 顧客姓名   * 服務時長 30分鐘 1 服務時長 備註 備註 顧客備註 顧客備註 佔用顧客端預約名額 …" at bounding box center [504, 286] width 311 height 373
paste input "亮宇 0912259530"
type input "亮宇 0912259530"
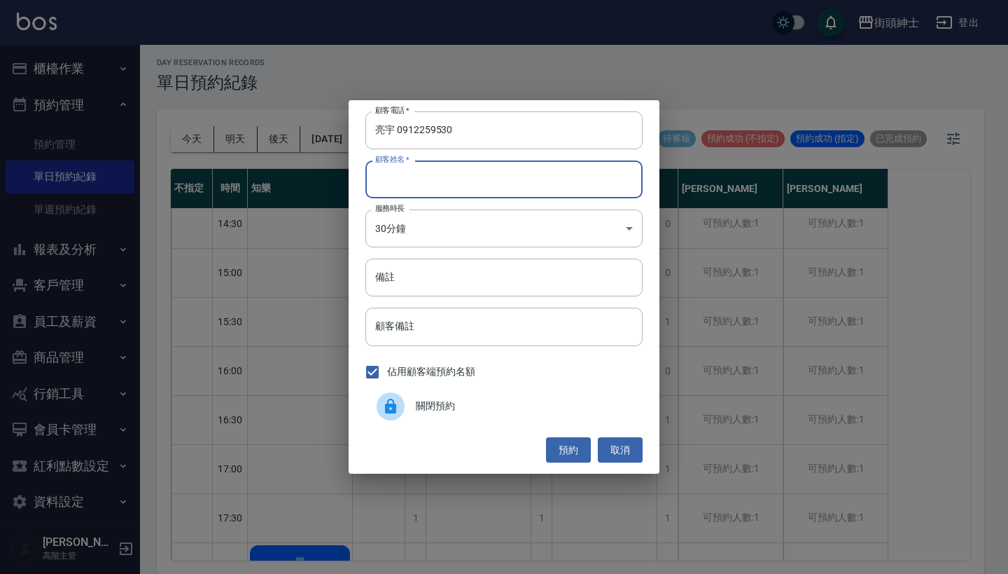
paste input "亮宇 0912259530"
type input "亮宇 0912259530"
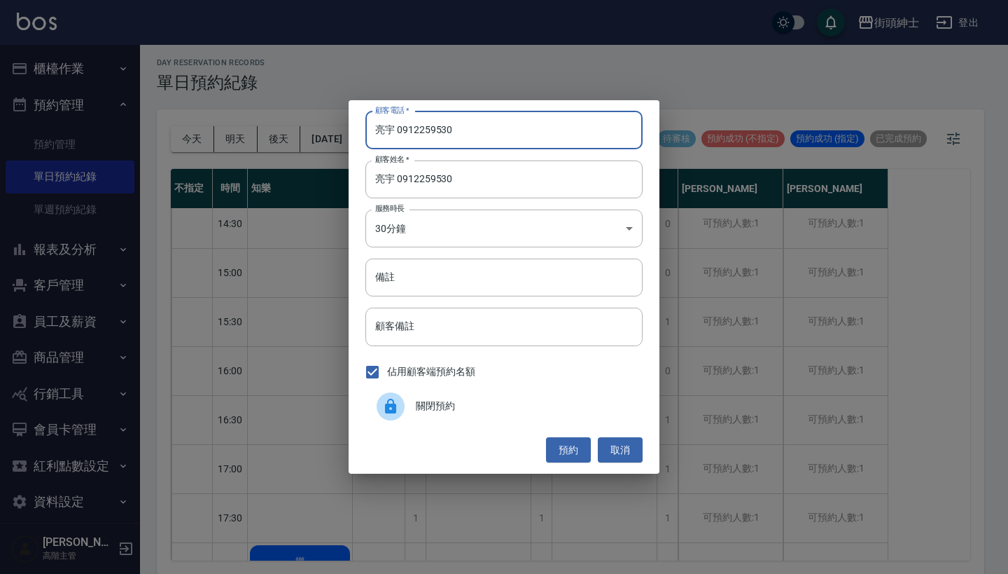
drag, startPoint x: 397, startPoint y: 134, endPoint x: 372, endPoint y: 134, distance: 25.2
click at [380, 134] on input "亮宇 0912259530" at bounding box center [504, 130] width 277 height 38
type input "0912259530"
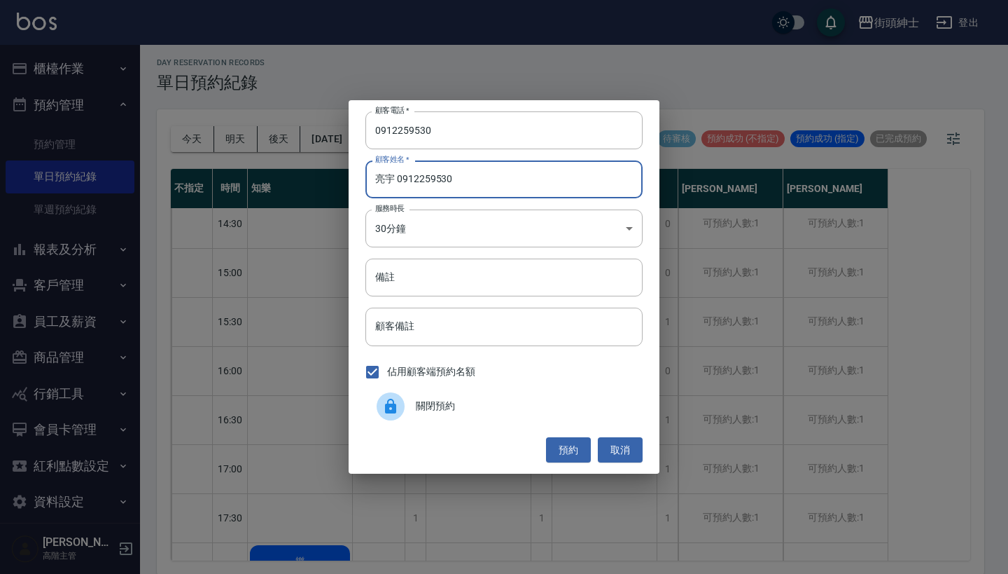
drag, startPoint x: 484, startPoint y: 173, endPoint x: 393, endPoint y: 176, distance: 91.1
click at [393, 176] on input "亮宇 0912259530" at bounding box center [504, 179] width 277 height 38
type input "亮宇"
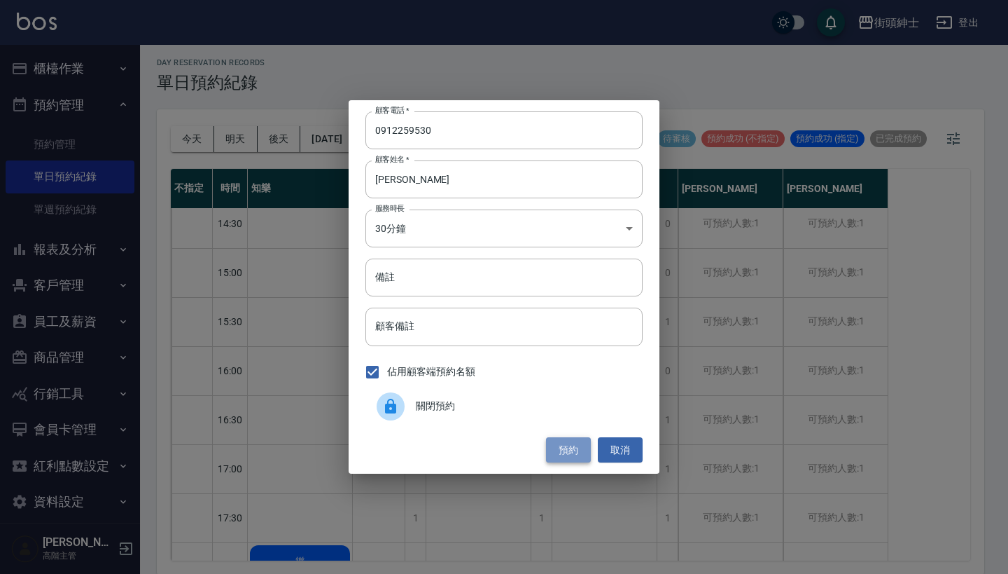
click at [571, 447] on button "預約" at bounding box center [568, 450] width 45 height 26
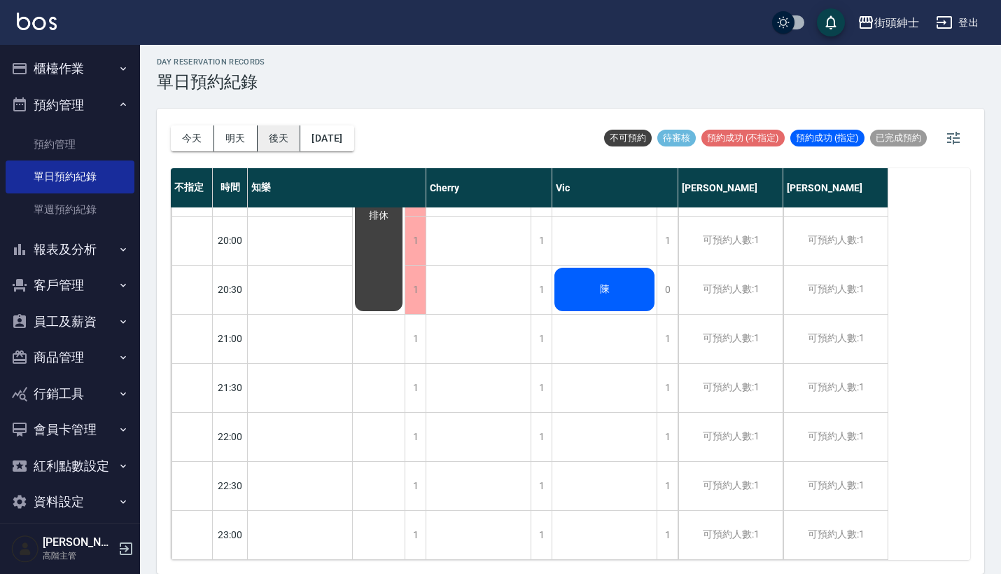
scroll to position [4, 0]
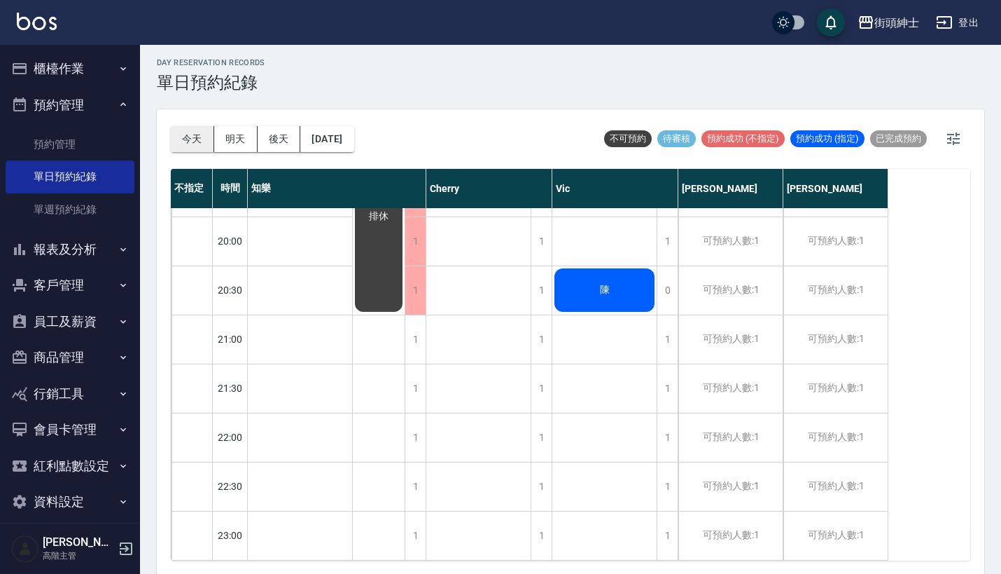
click at [177, 138] on button "今天" at bounding box center [192, 139] width 43 height 26
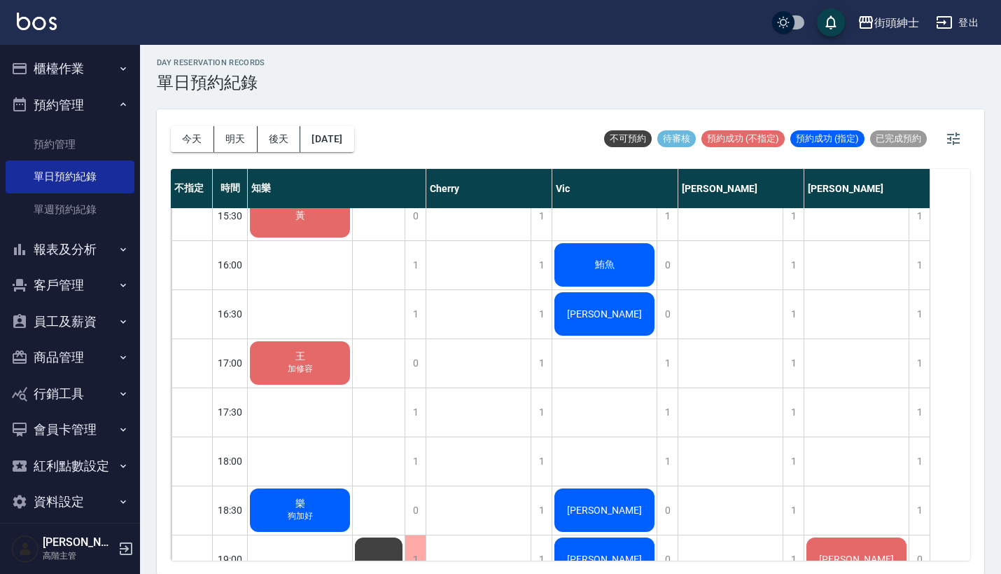
scroll to position [674, 0]
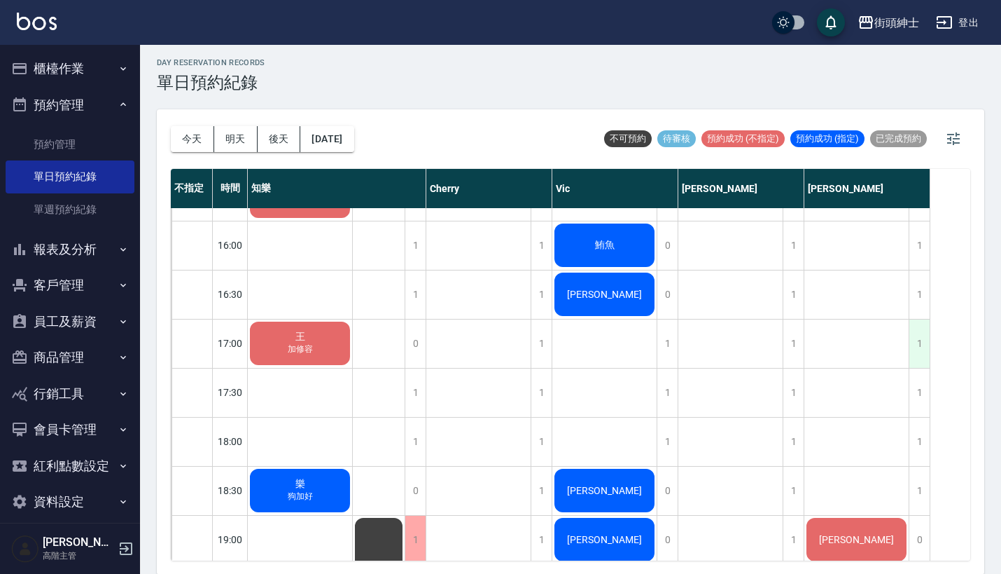
click at [928, 342] on div "1" at bounding box center [919, 343] width 21 height 48
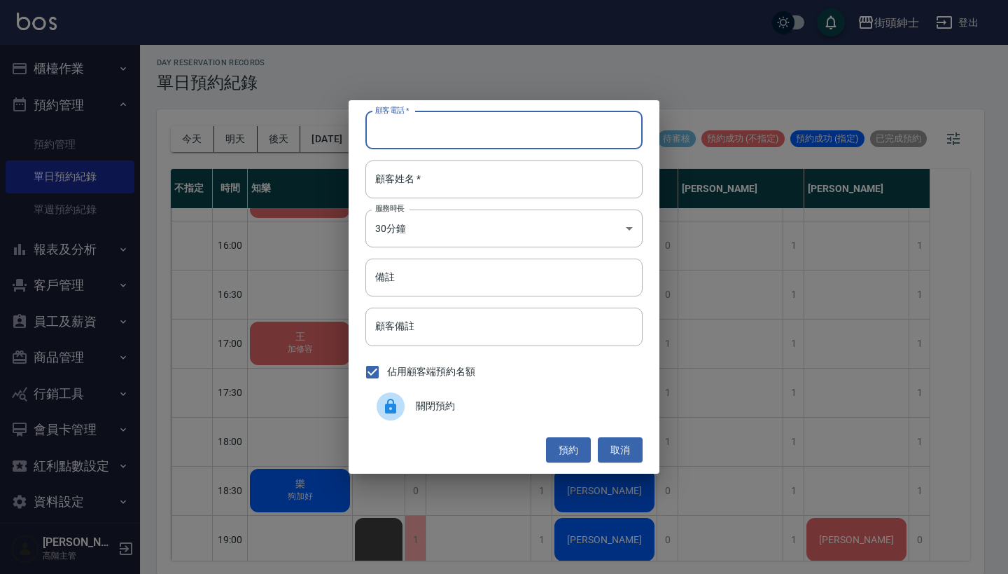
type input "9"
type input "19176748707"
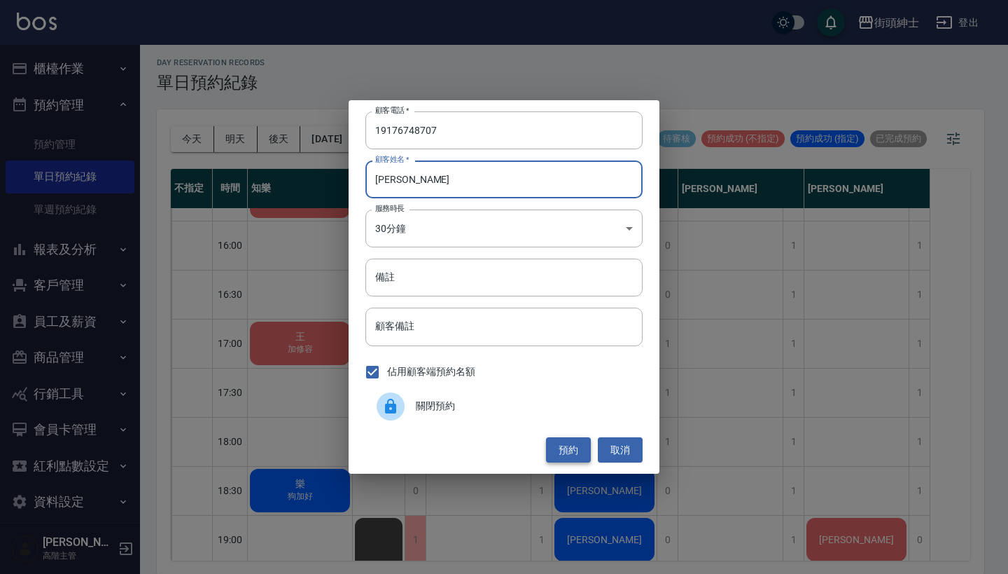
type input "[PERSON_NAME]"
click at [569, 450] on button "預約" at bounding box center [568, 450] width 45 height 26
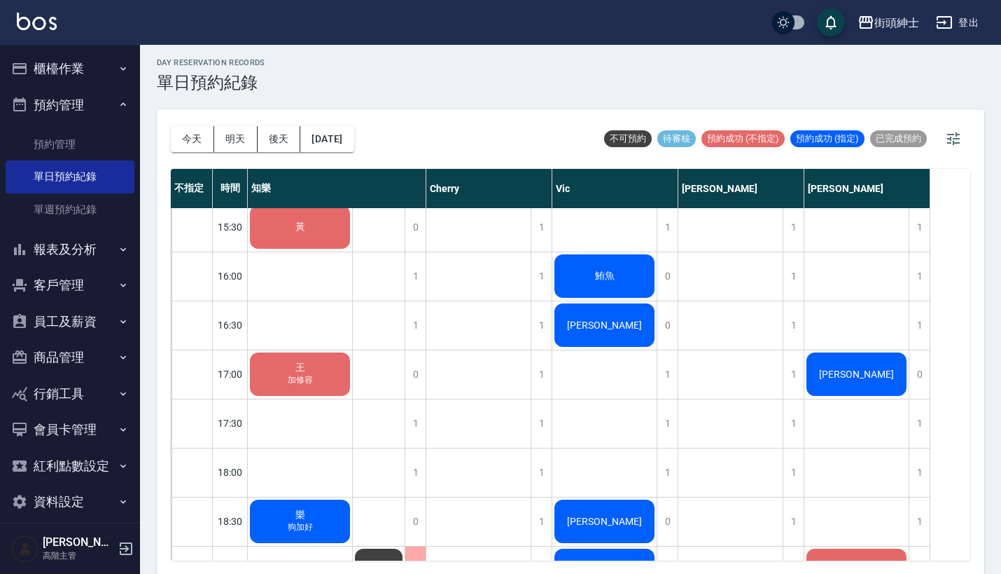
scroll to position [641, 0]
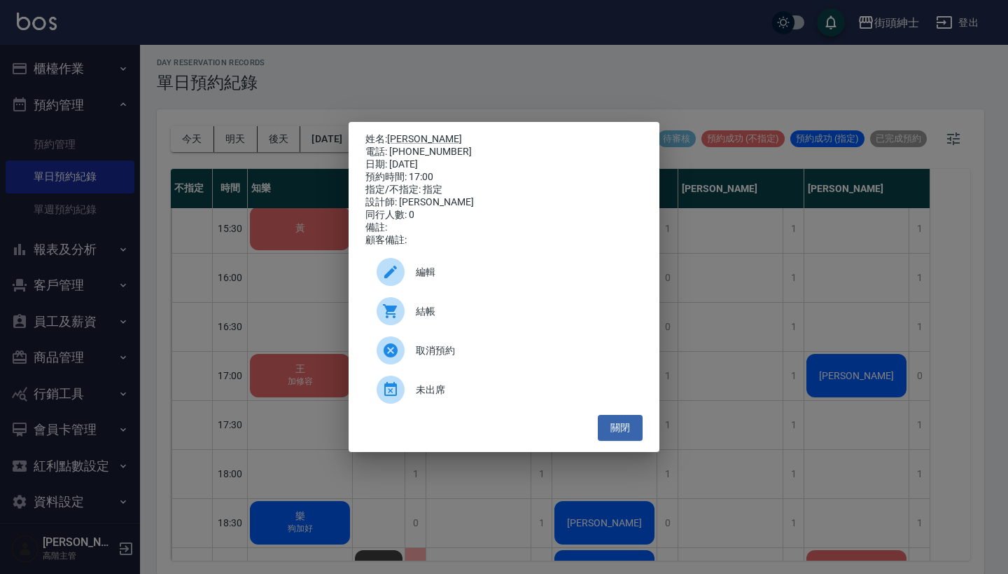
click at [511, 289] on div "編輯" at bounding box center [504, 271] width 277 height 39
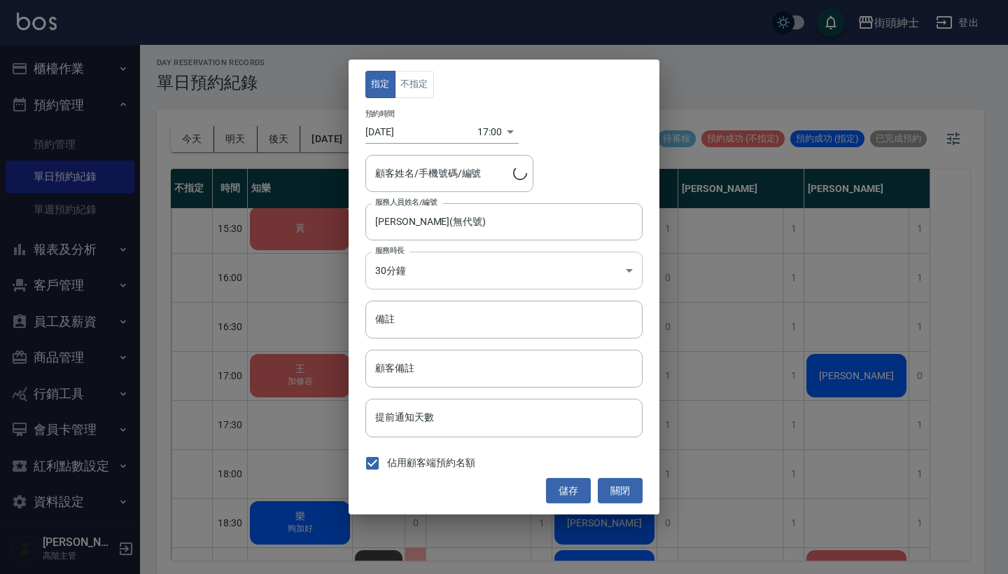
type input "keith/19176748707"
click at [450, 237] on div "eric(無代號) 服務人員姓名/編號" at bounding box center [504, 221] width 277 height 37
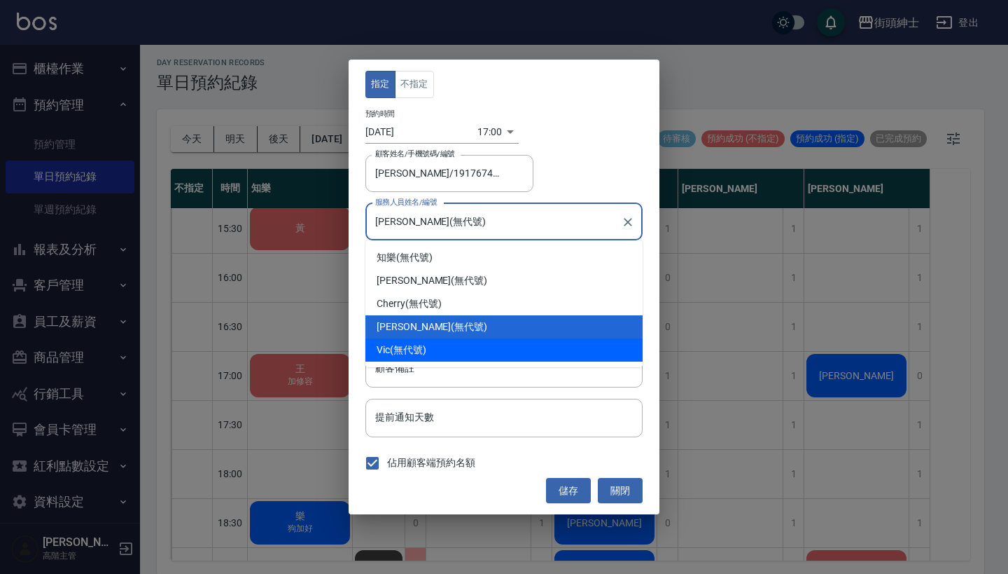
click at [471, 346] on div "Vic (無代號)" at bounding box center [504, 349] width 277 height 23
type input "Vic(無代號)"
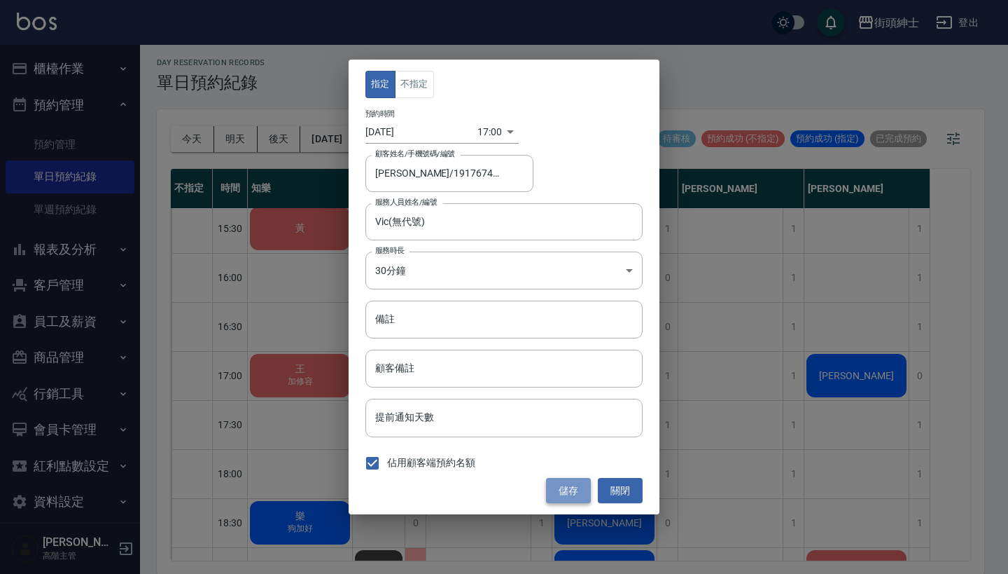
click at [574, 490] on button "儲存" at bounding box center [568, 491] width 45 height 26
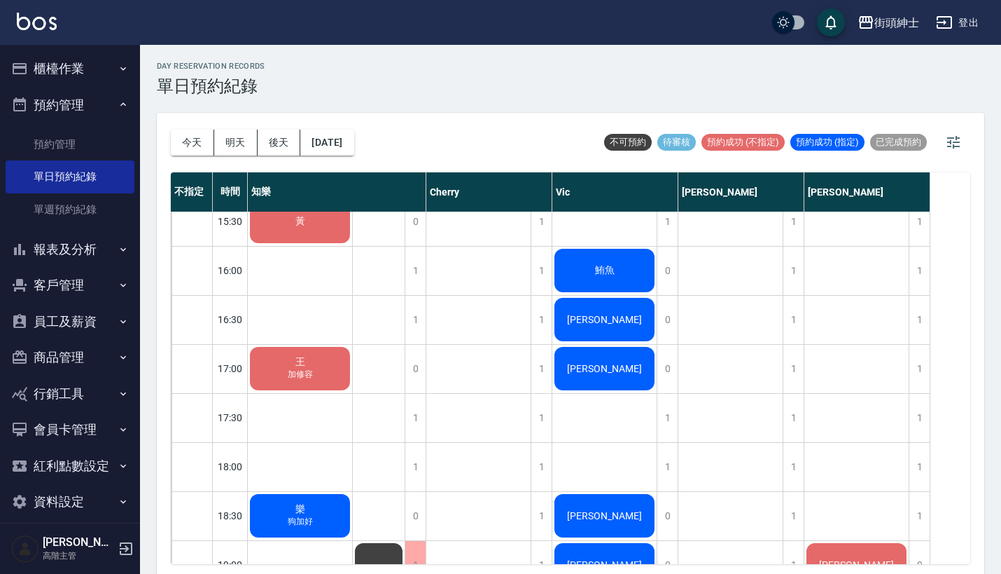
scroll to position [660, 0]
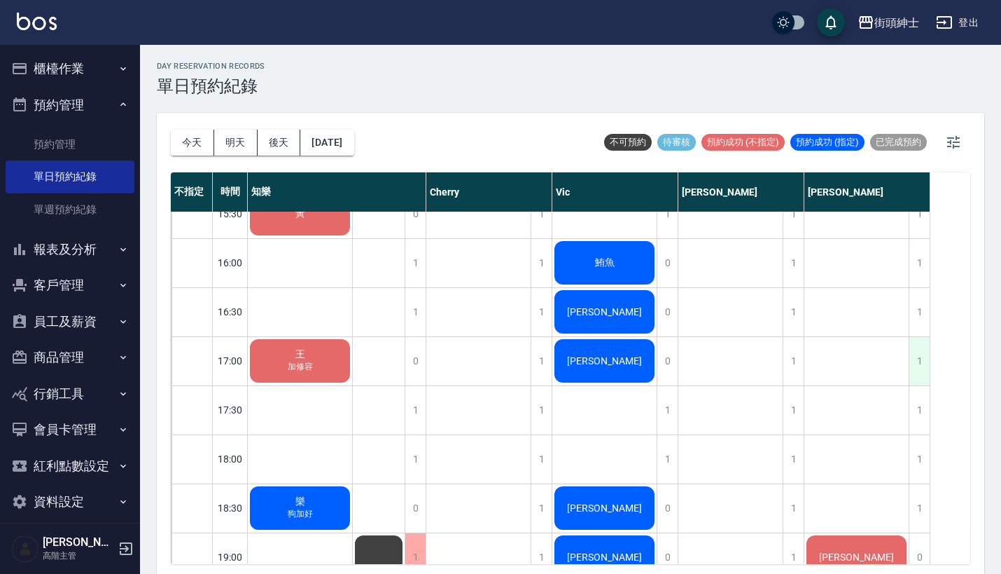
click at [916, 361] on div "1" at bounding box center [919, 361] width 21 height 48
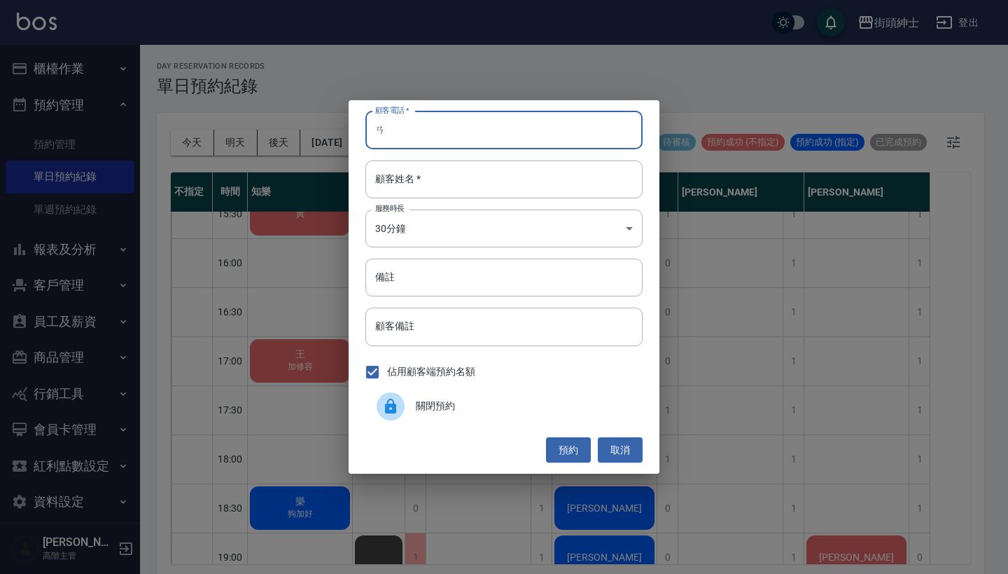
type input "ㄞ"
type input "0912345678"
click at [567, 444] on button "預約" at bounding box center [568, 450] width 45 height 26
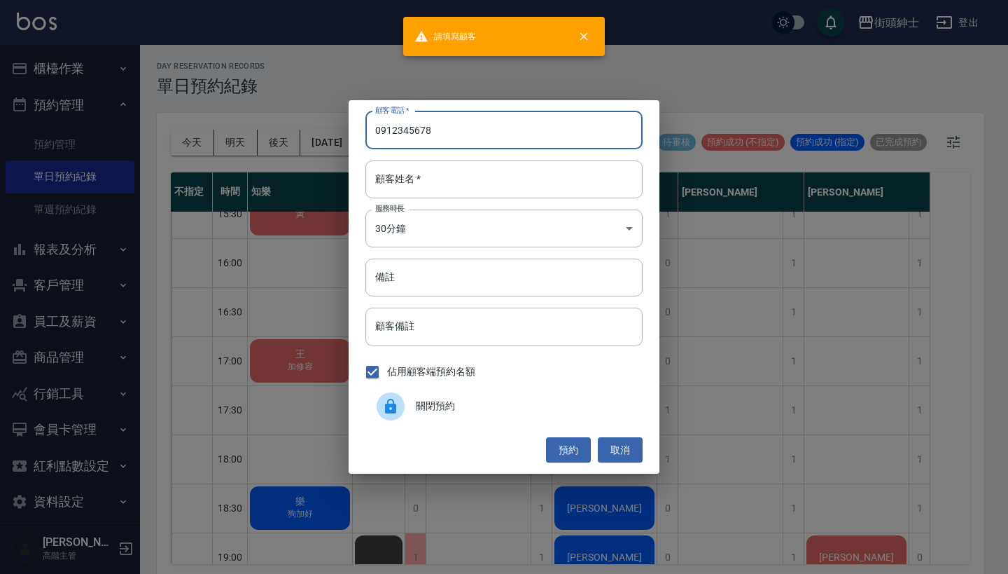
drag, startPoint x: 464, startPoint y: 134, endPoint x: 312, endPoint y: 134, distance: 151.3
click at [313, 134] on div "顧客電話   * 0912345678 顧客電話   * 顧客姓名   * 顧客姓名   * 服務時長 30分鐘 1 服務時長 備註 備註 顧客備註 顧客備註…" at bounding box center [504, 287] width 1008 height 574
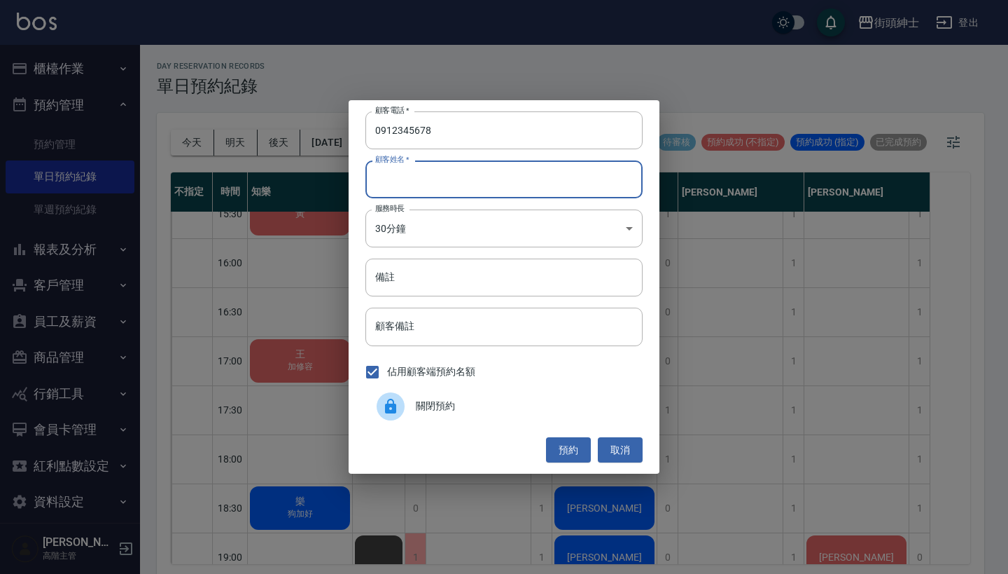
click at [464, 185] on input "顧客姓名   *" at bounding box center [504, 179] width 277 height 38
paste input "0912345678"
type input "0912345678"
click at [559, 438] on button "預約" at bounding box center [568, 450] width 45 height 26
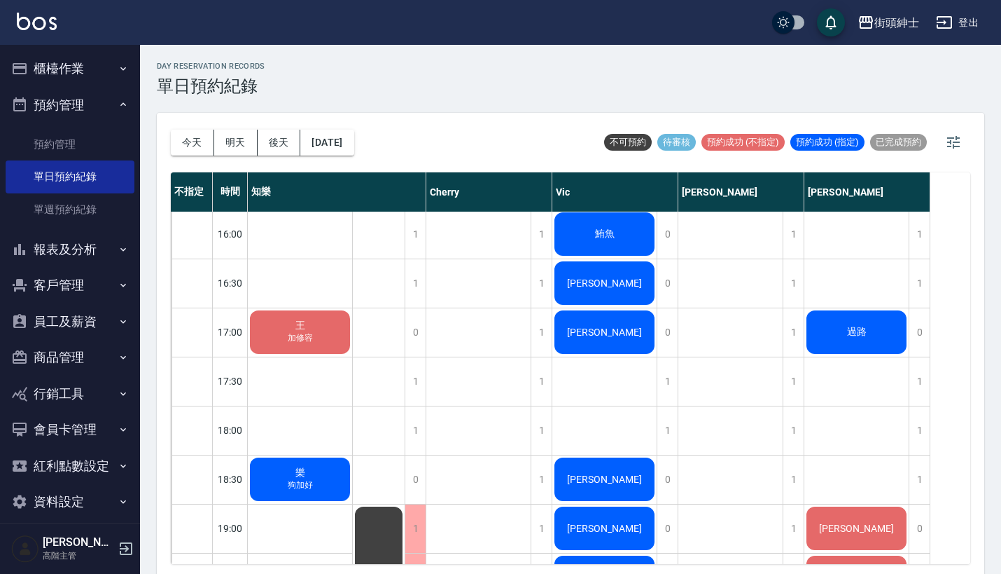
scroll to position [703, 0]
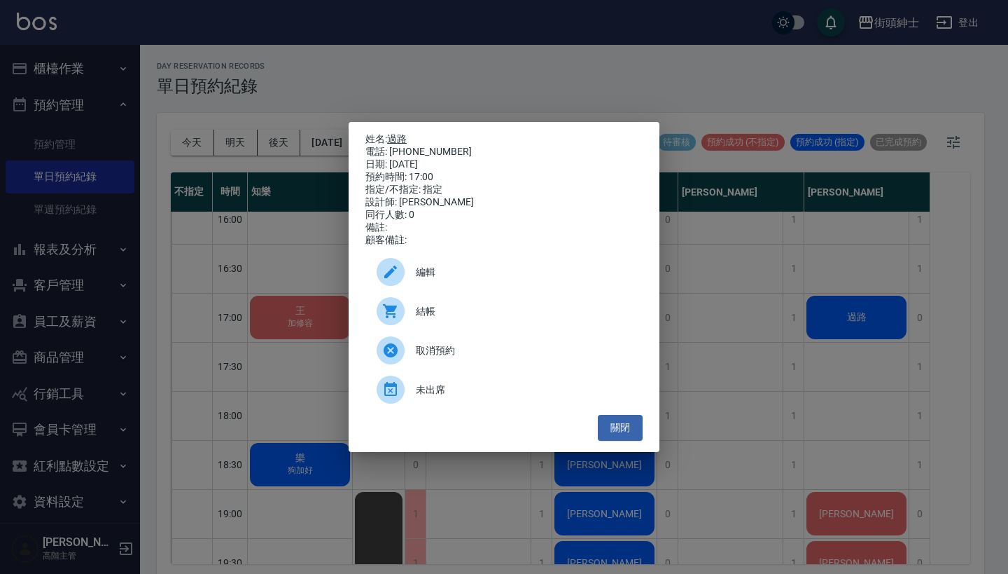
drag, startPoint x: 456, startPoint y: 147, endPoint x: 392, endPoint y: 132, distance: 65.4
click at [392, 133] on div "姓名: 過路 電話: 0912345678 日期: 2025/08/19 預約時間: 17:00 指定/不指定: 指定 設計師: eric 同行人數: 0 備…" at bounding box center [504, 189] width 277 height 113
copy div "姓名: 過路 電話: 0912345678"
click at [739, 296] on div "姓名: 過路 電話: 0912345678 日期: 2025/08/19 預約時間: 17:00 指定/不指定: 指定 設計師: eric 同行人數: 0 備…" at bounding box center [504, 287] width 1008 height 574
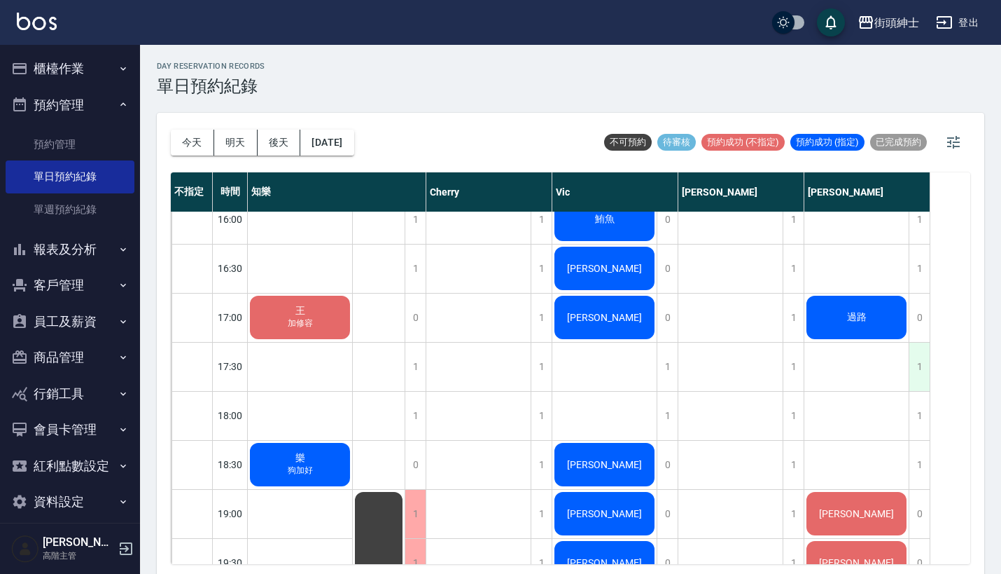
click at [913, 371] on div "1" at bounding box center [919, 366] width 21 height 48
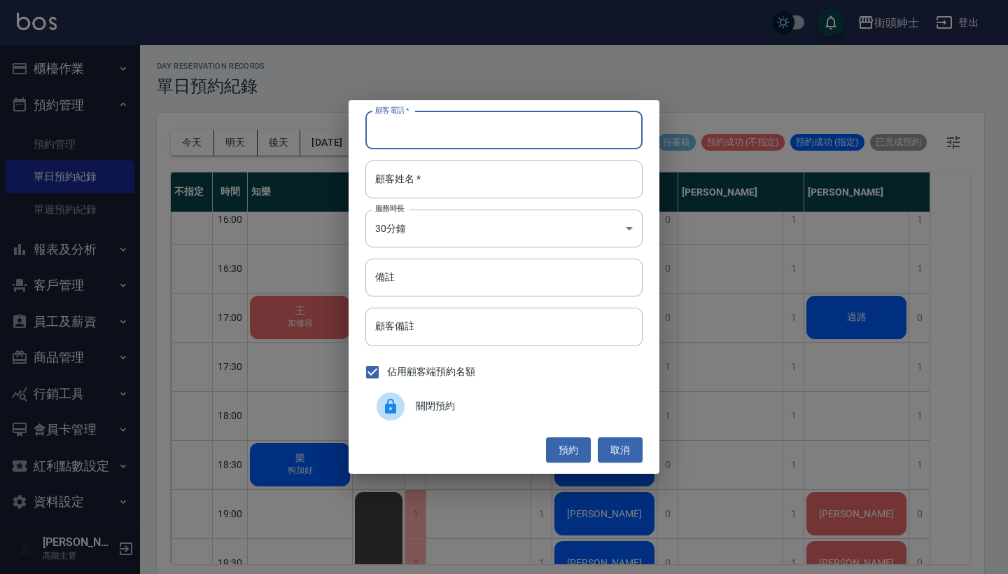
paste input "過路 電話: 0912345678"
type input "過路 電話: 0912345678"
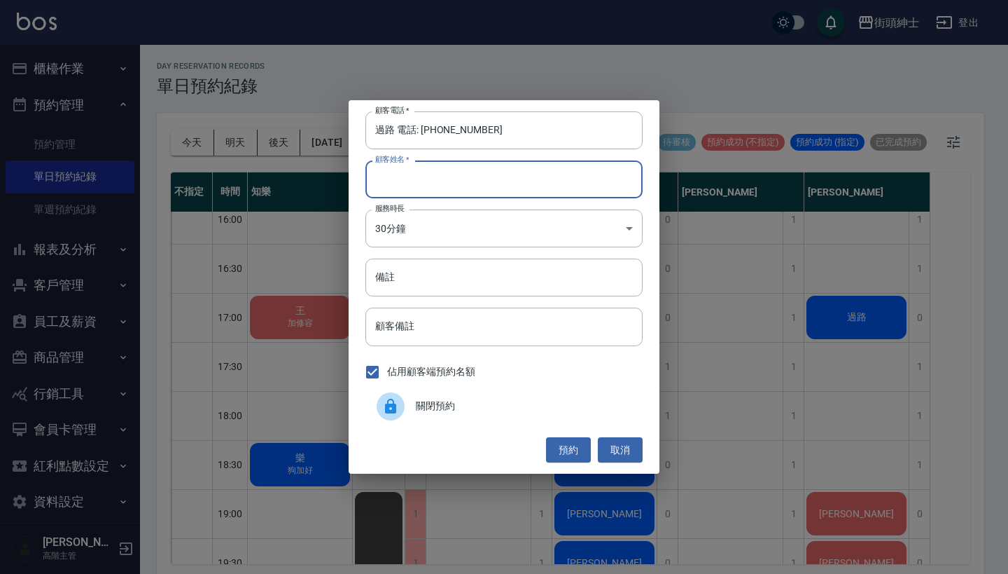
paste input "過路 電話: 0912345678"
type input "過路 電話: 0912345678"
drag, startPoint x: 420, startPoint y: 133, endPoint x: 352, endPoint y: 132, distance: 67.9
click at [354, 132] on div "顧客電話   * 過路 電話: 0912345678 顧客電話   * 顧客姓名   * 過路 電話: 0912345678 顧客姓名   * 服務時長 30…" at bounding box center [504, 286] width 311 height 373
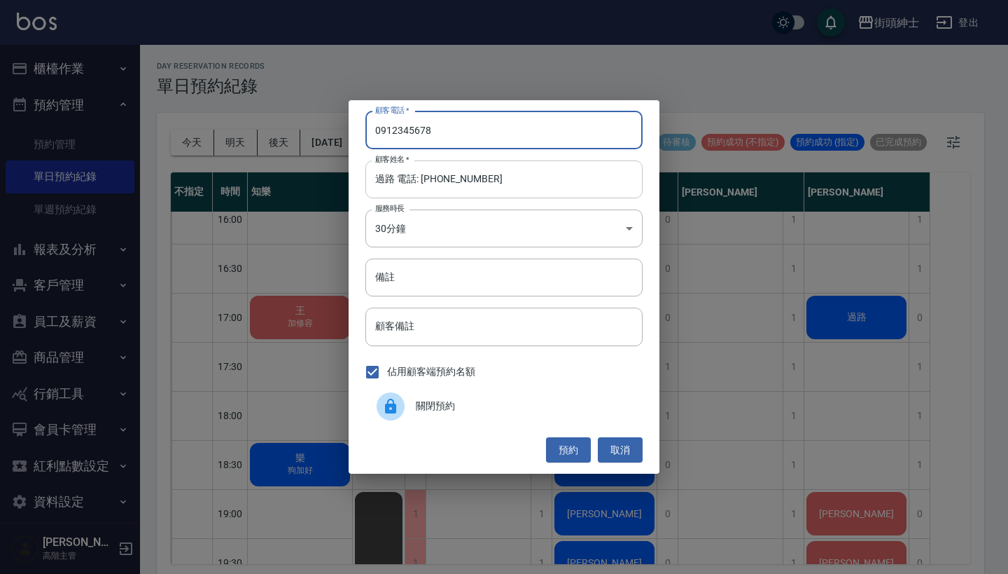
type input "0912345678"
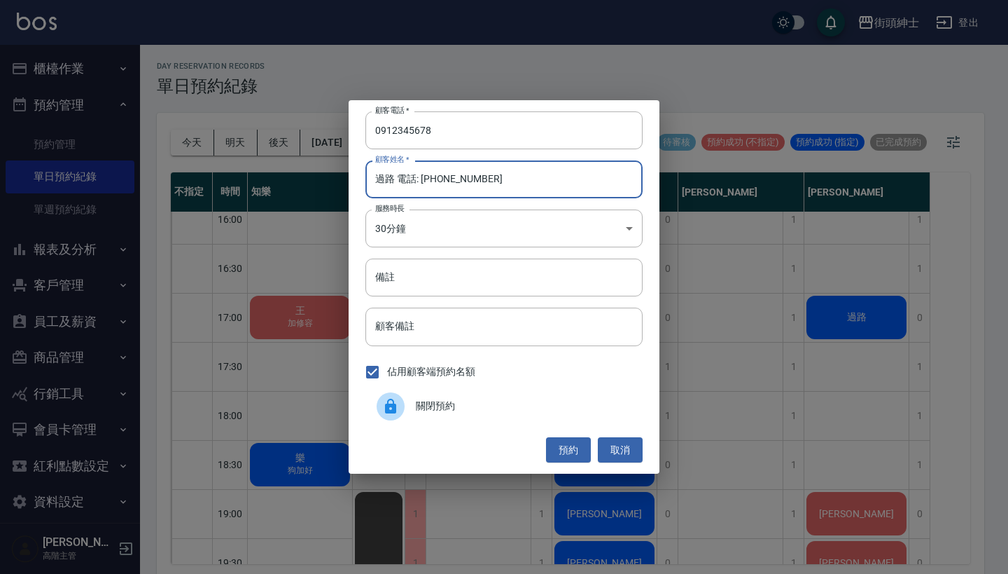
drag, startPoint x: 490, startPoint y: 183, endPoint x: 389, endPoint y: 182, distance: 100.9
click at [389, 182] on input "過路 電話: 0912345678" at bounding box center [504, 179] width 277 height 38
type input "過"
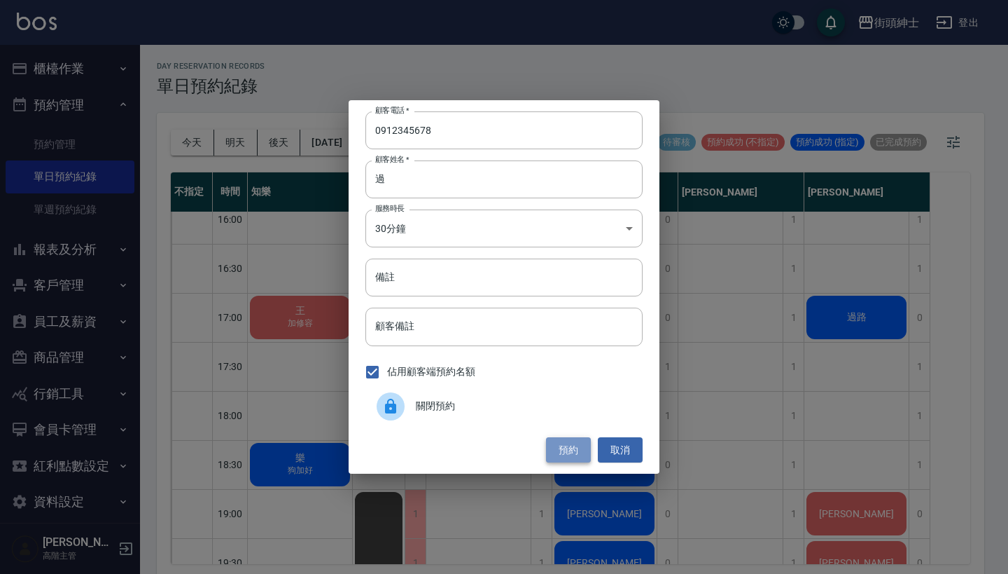
click at [570, 454] on button "預約" at bounding box center [568, 450] width 45 height 26
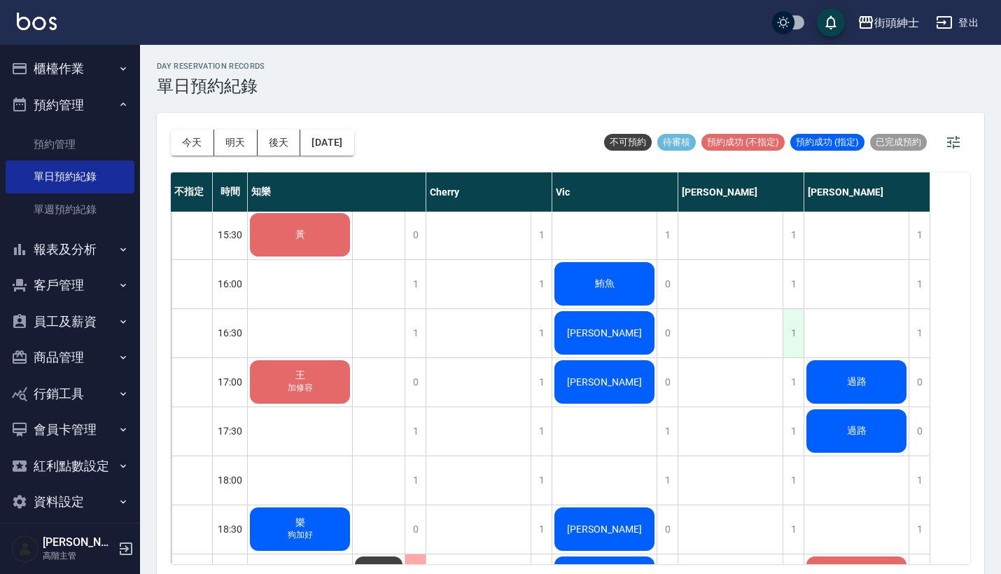
scroll to position [637, 0]
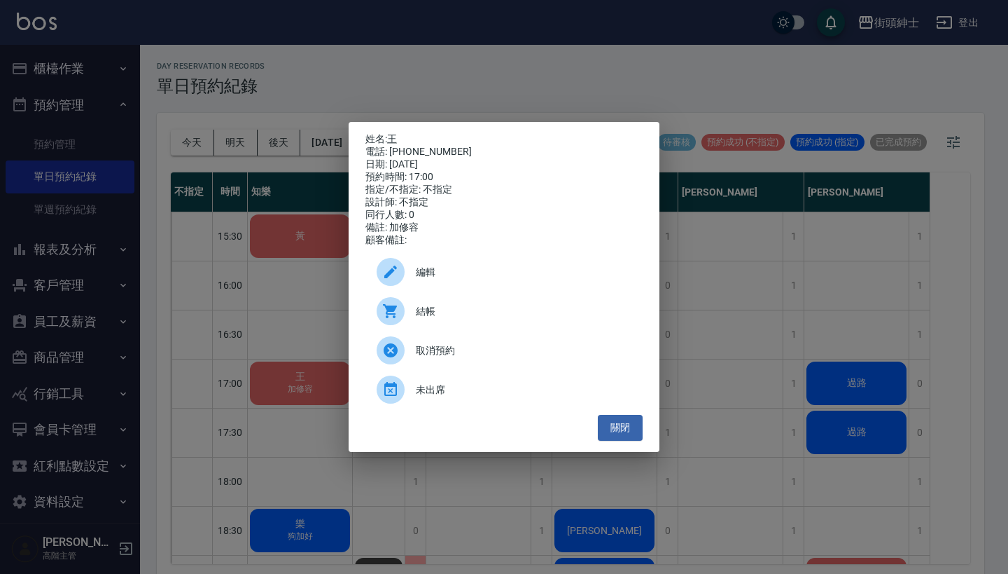
click at [551, 83] on div "姓名: 王 電話: 0975817932 日期: 2025/08/19 預約時間: 17:00 指定/不指定: 不指定 設計師: 不指定 同行人數: 0 備註…" at bounding box center [504, 287] width 1008 height 574
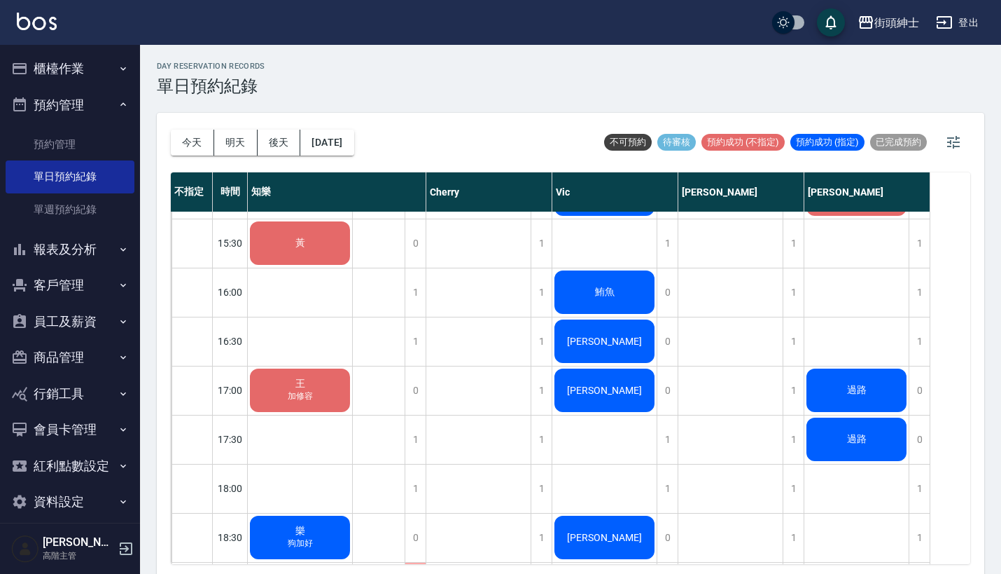
scroll to position [630, 0]
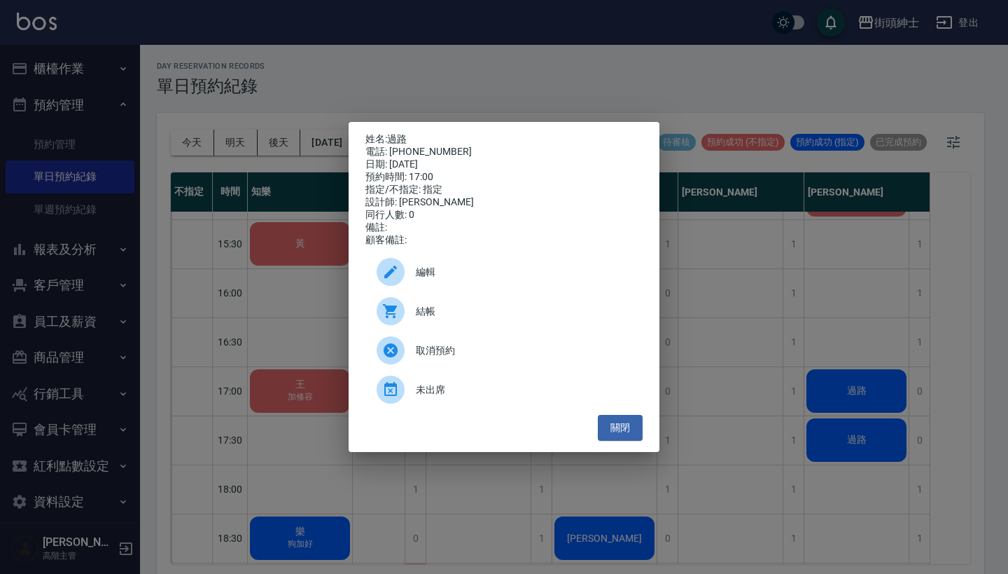
click at [557, 67] on div "姓名: 過路 電話: 0912345678 日期: 2025/08/19 預約時間: 17:00 指定/不指定: 指定 設計師: eric 同行人數: 0 備…" at bounding box center [504, 287] width 1008 height 574
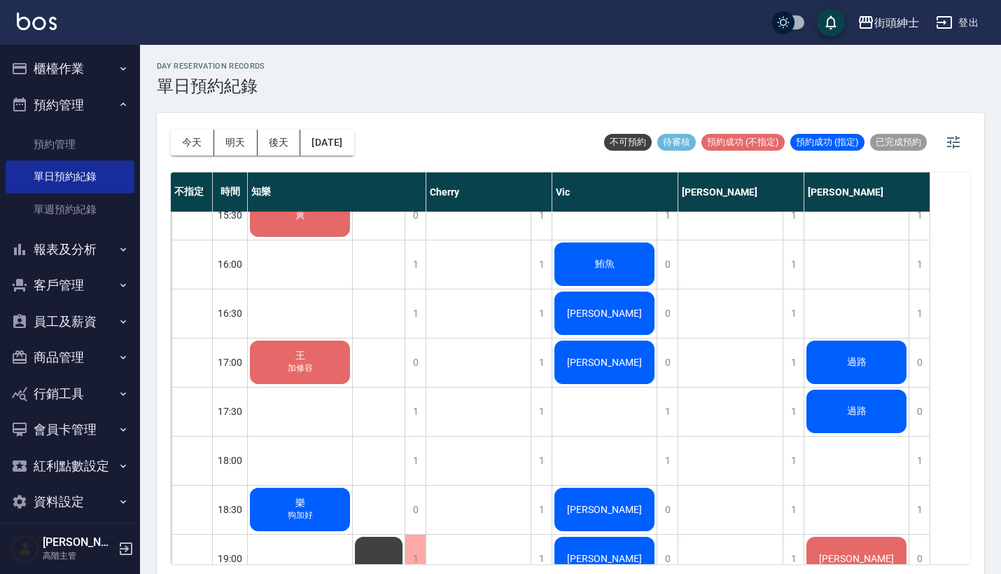
scroll to position [698, 0]
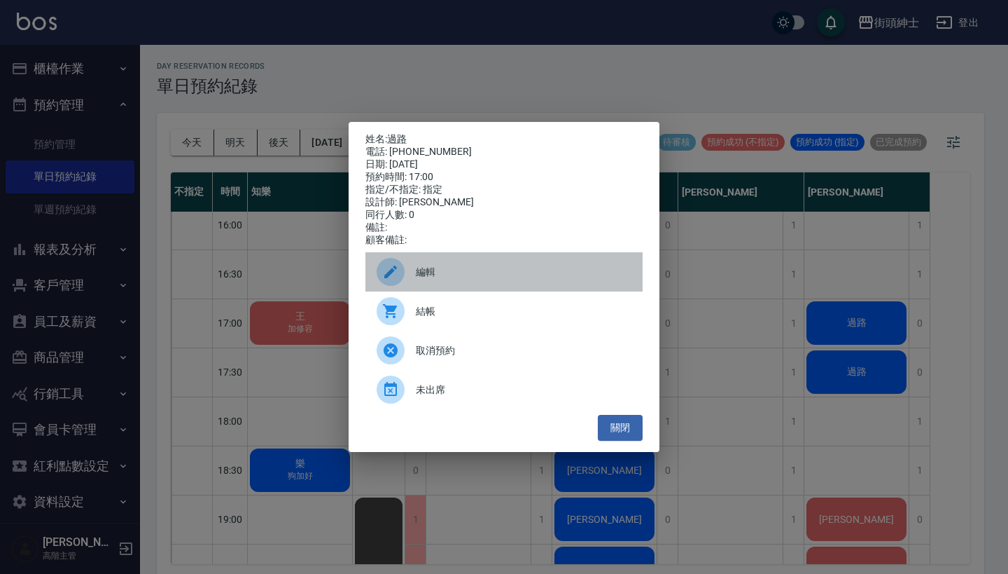
click at [485, 277] on span "編輯" at bounding box center [524, 272] width 216 height 15
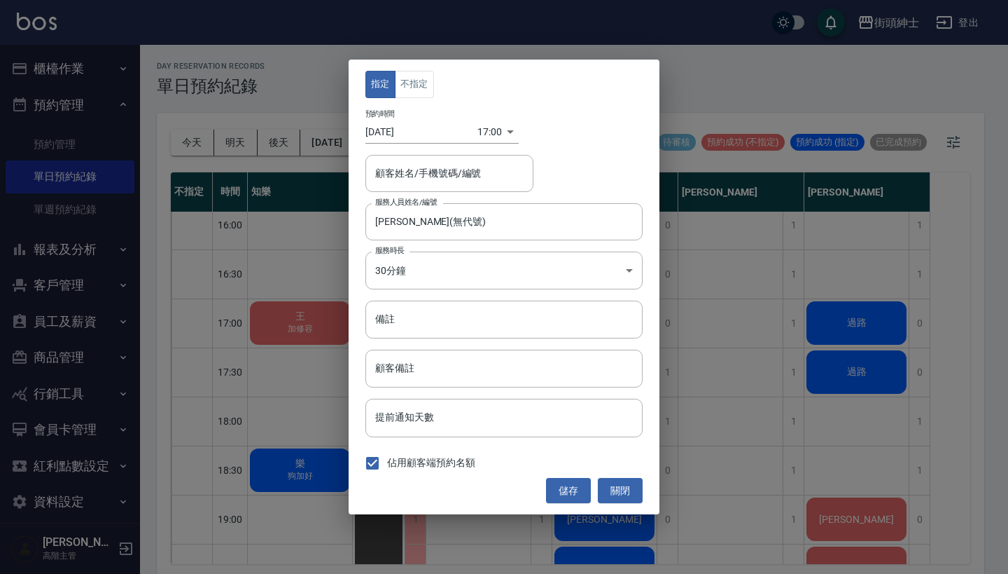
type input "過路/0912345678"
click at [409, 87] on button "不指定" at bounding box center [414, 84] width 39 height 27
click at [564, 490] on button "儲存" at bounding box center [568, 491] width 45 height 26
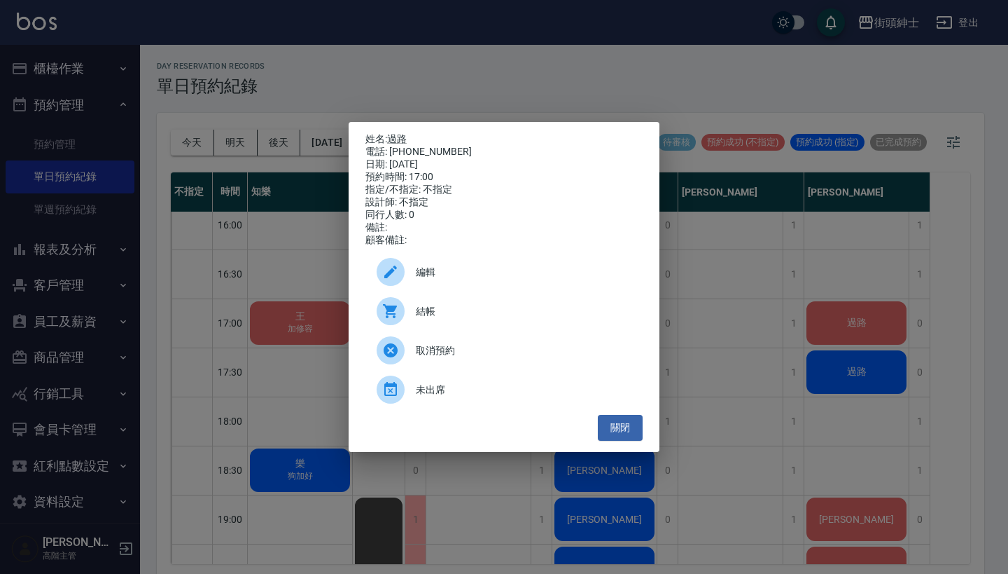
click at [459, 319] on span "結帳" at bounding box center [524, 311] width 216 height 15
click at [526, 60] on div "姓名: 過路 電話: 0912345678 日期: 2025/08/19 預約時間: 17:00 指定/不指定: 不指定 設計師: 不指定 同行人數: 0 備…" at bounding box center [504, 287] width 1008 height 574
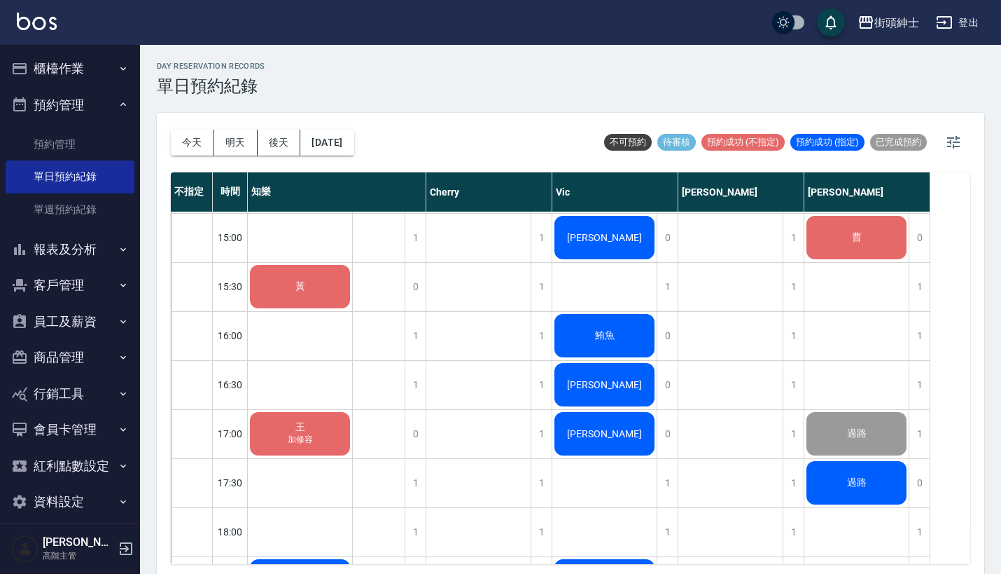
scroll to position [726, 0]
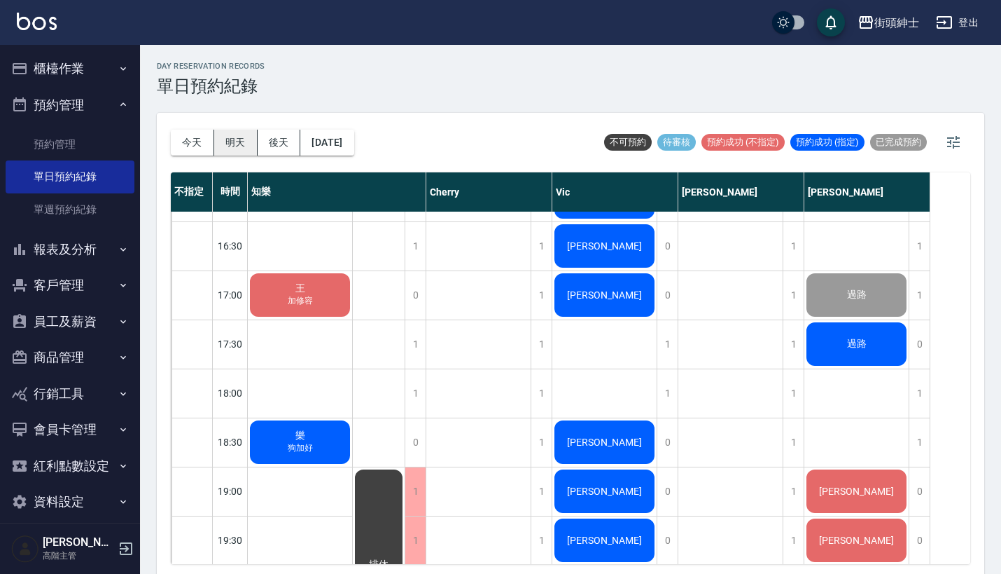
click at [235, 151] on button "明天" at bounding box center [235, 143] width 43 height 26
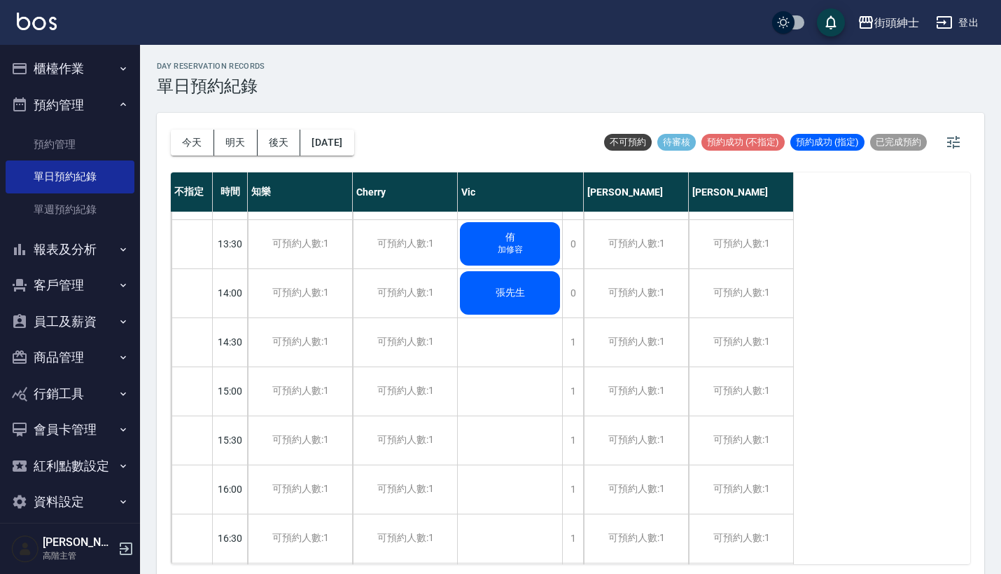
scroll to position [576, 0]
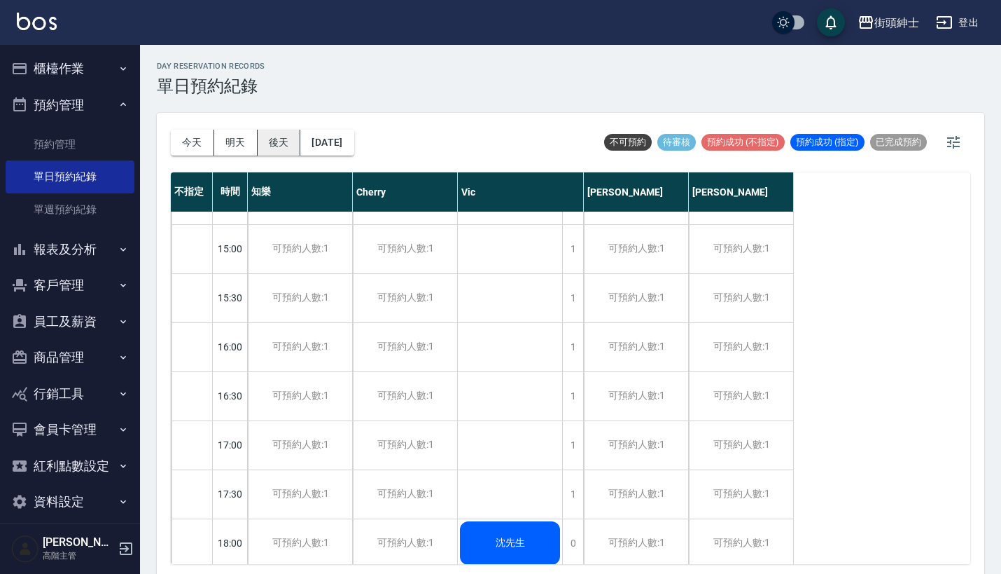
click at [279, 142] on button "後天" at bounding box center [279, 143] width 43 height 26
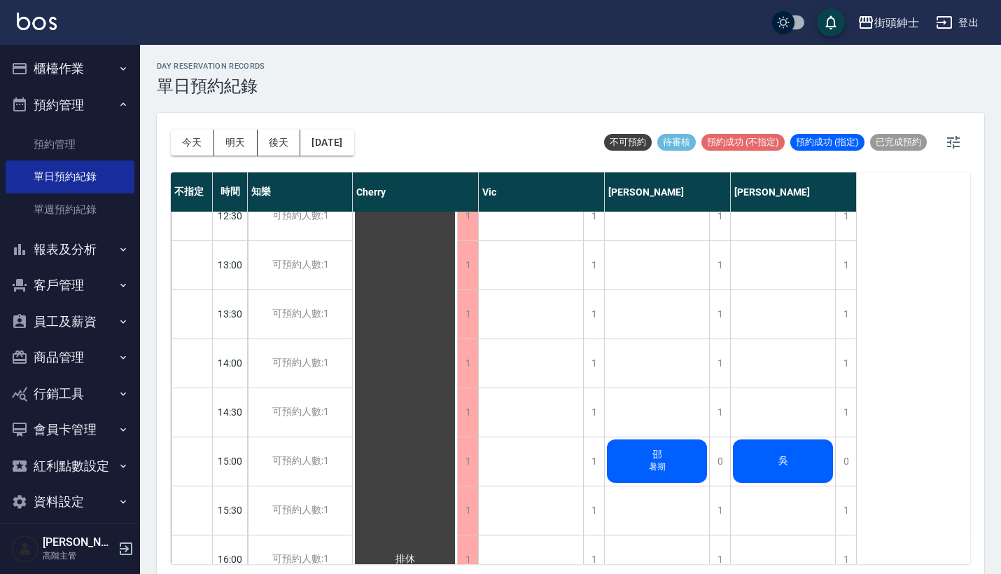
scroll to position [768, 0]
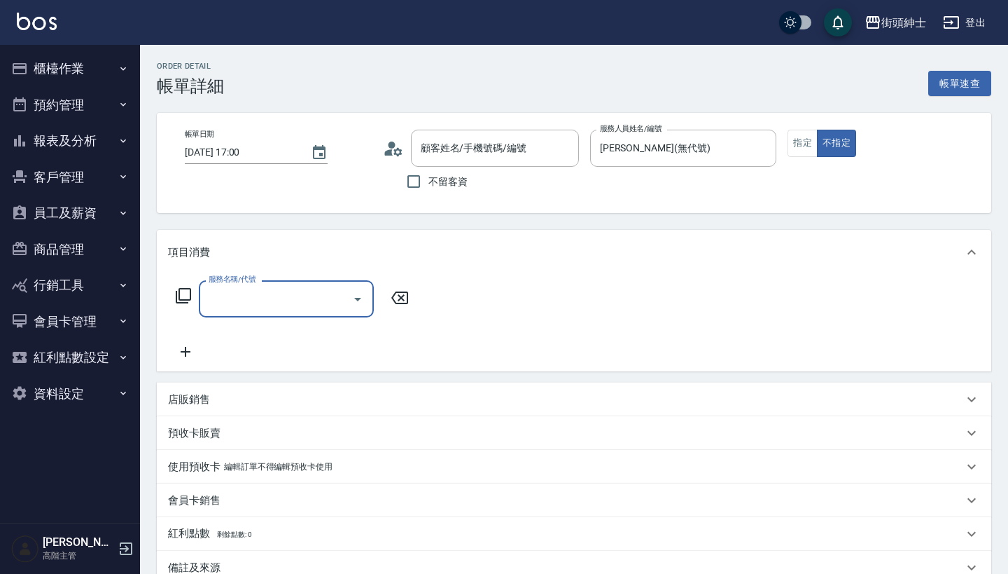
type input "過路/0912345678/null"
click at [290, 303] on input "服務名稱/代號" at bounding box center [275, 298] width 141 height 25
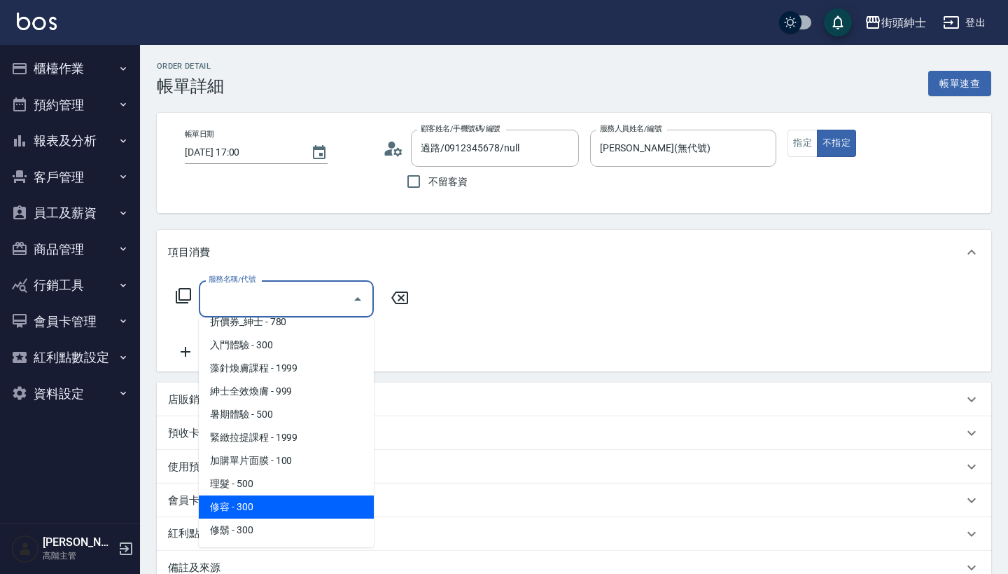
scroll to position [59, 0]
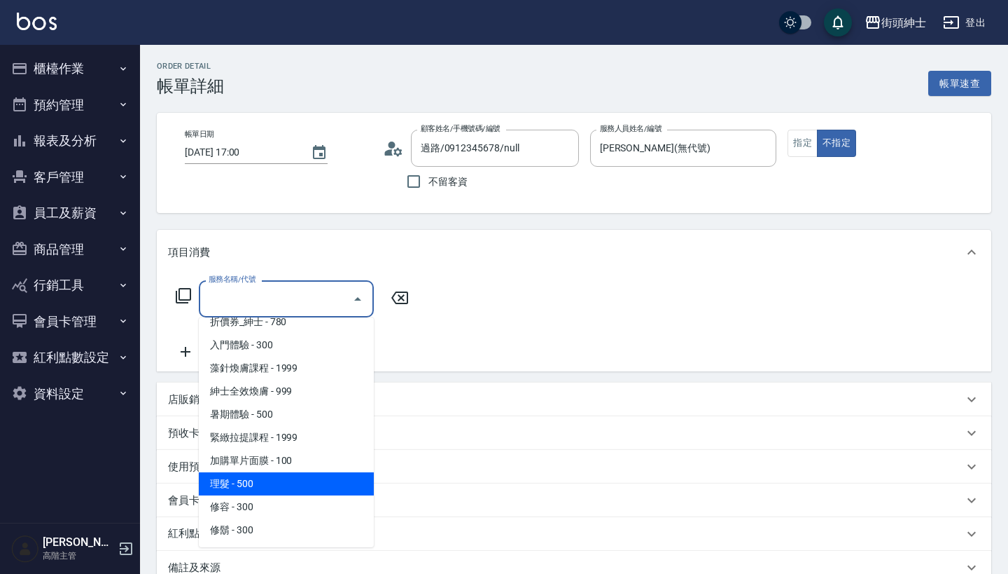
click at [303, 487] on span "理髮 - 500" at bounding box center [286, 483] width 175 height 23
type input "理髮(A02)"
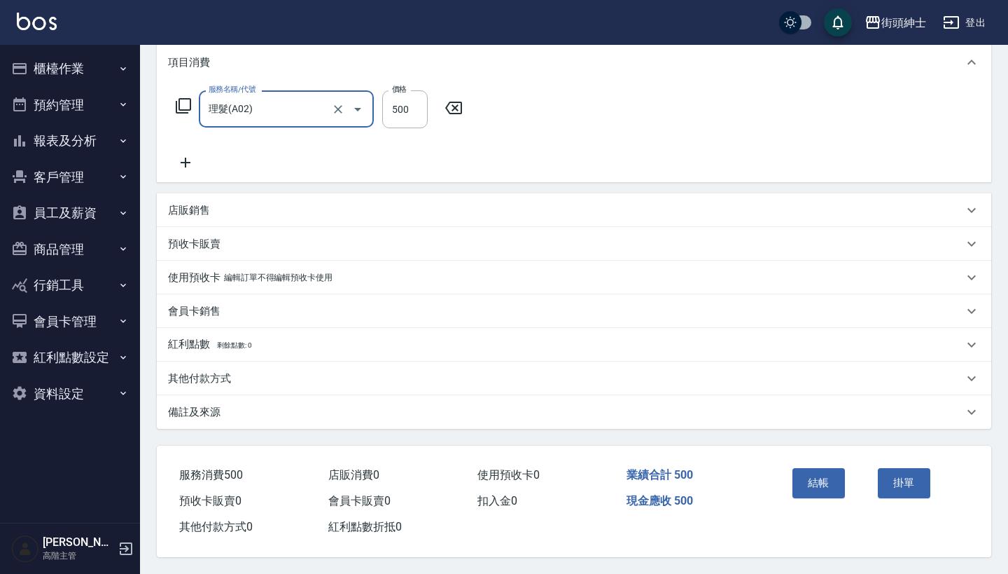
scroll to position [196, 0]
click at [822, 481] on button "結帳" at bounding box center [819, 482] width 53 height 29
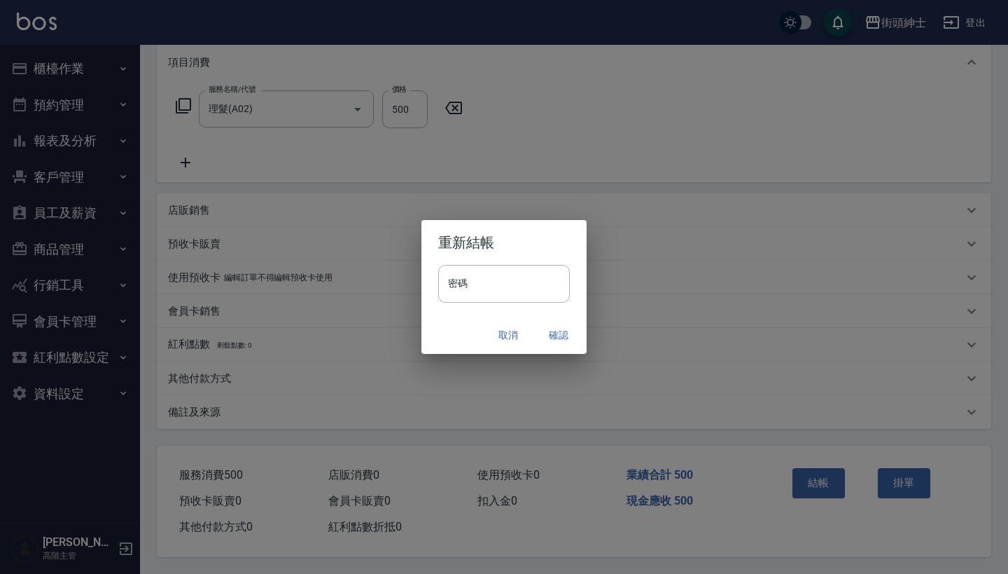
click at [561, 327] on button "確認" at bounding box center [558, 335] width 45 height 26
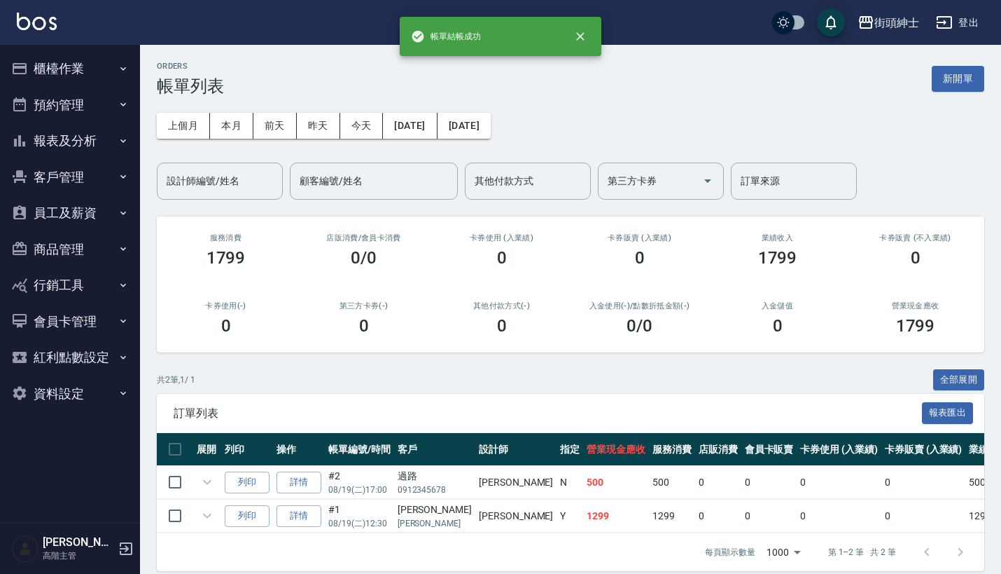
click at [85, 98] on button "預約管理" at bounding box center [70, 105] width 129 height 36
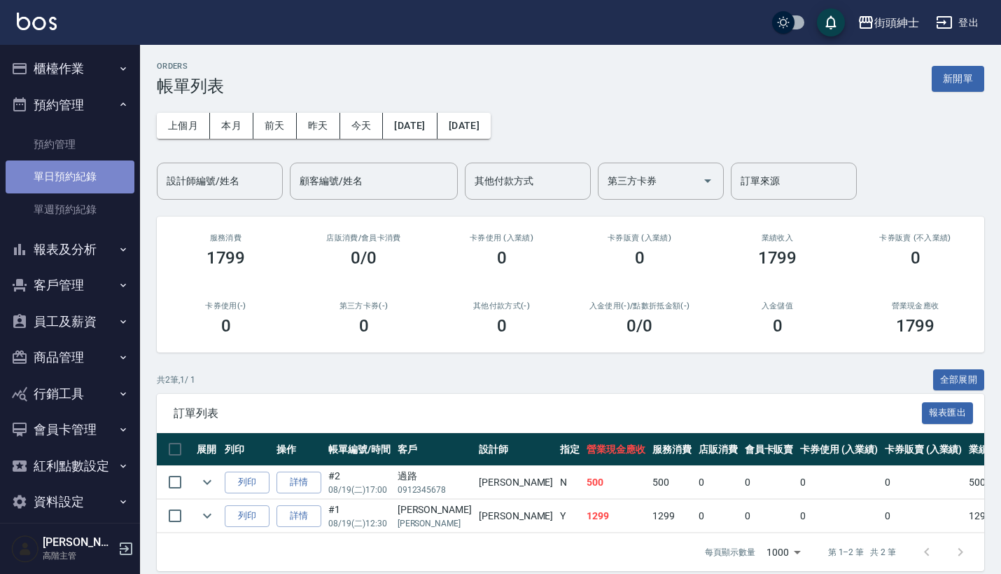
click at [101, 186] on link "單日預約紀錄" at bounding box center [70, 176] width 129 height 32
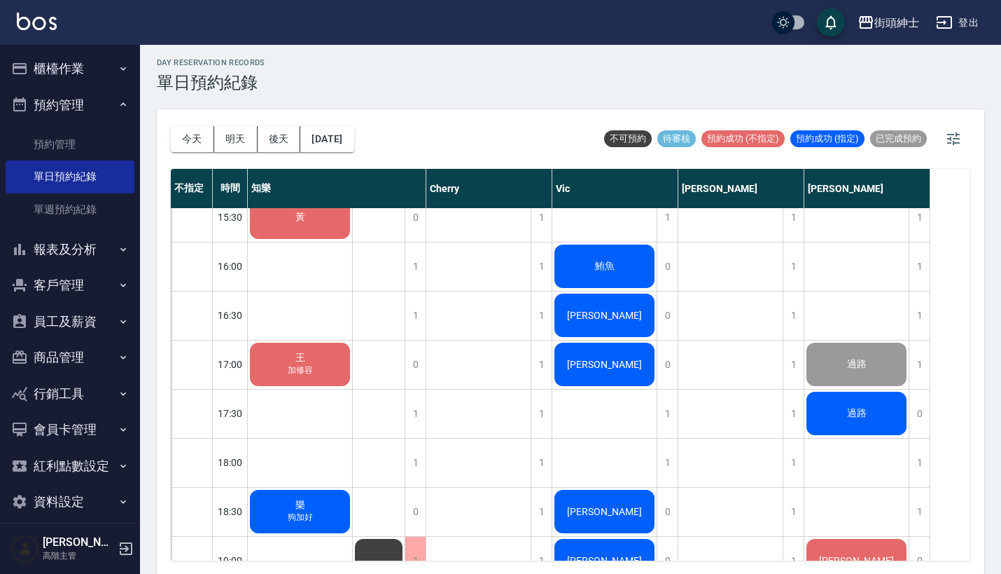
scroll to position [652, 0]
